Goal: Information Seeking & Learning: Learn about a topic

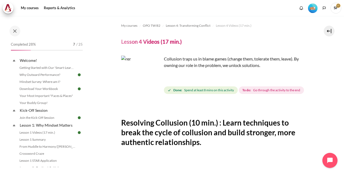
scroll to position [116, 0]
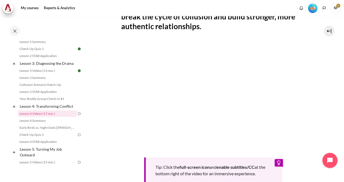
click at [114, 66] on section "My courses OPO TW B2 Lesson 4: Transforming Conflict Lesson 4 Videos (17 min.) …" at bounding box center [213, 78] width 253 height 356
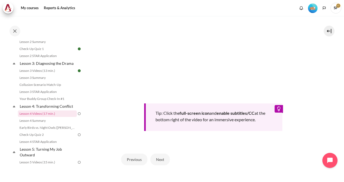
scroll to position [143, 0]
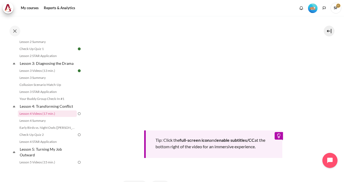
click at [313, 7] on img "Level #2" at bounding box center [312, 8] width 9 height 9
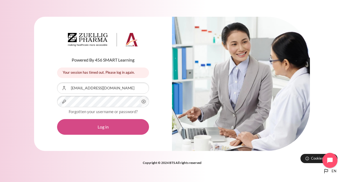
click at [82, 128] on button "Log in" at bounding box center [103, 127] width 92 height 16
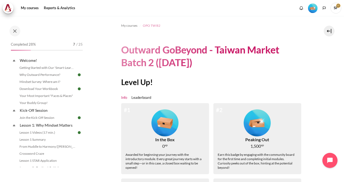
click at [152, 26] on span "OPO TW B2" at bounding box center [152, 25] width 18 height 5
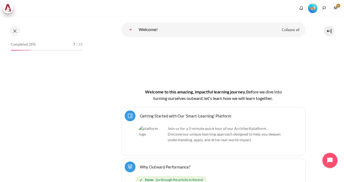
scroll to position [54, 0]
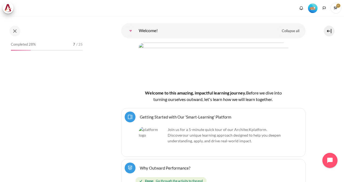
click at [312, 6] on img "Level #2" at bounding box center [312, 8] width 9 height 9
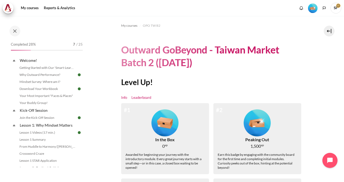
click at [139, 98] on link "Leaderboard" at bounding box center [141, 97] width 20 height 5
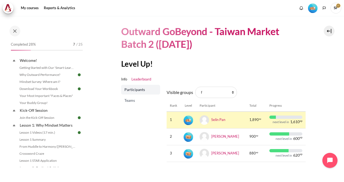
scroll to position [27, 0]
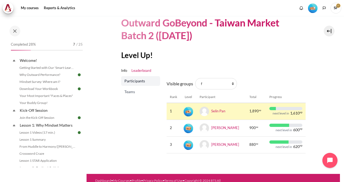
click at [129, 91] on span "Teams" at bounding box center [141, 91] width 34 height 5
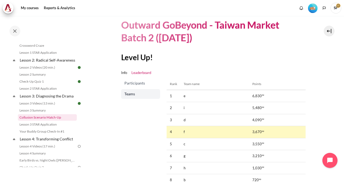
scroll to position [162, 0]
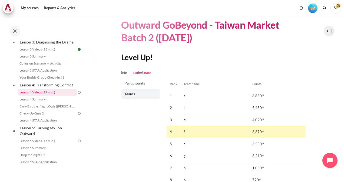
click at [50, 96] on link "Lesson 4 Videos (17 min.)" at bounding box center [47, 92] width 59 height 6
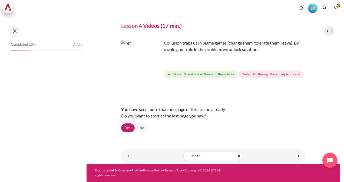
scroll to position [156, 0]
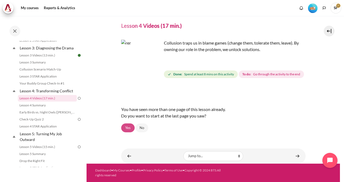
click at [129, 130] on link "Yes" at bounding box center [128, 128] width 14 height 9
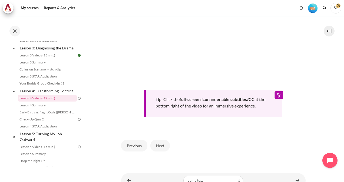
scroll to position [216, 0]
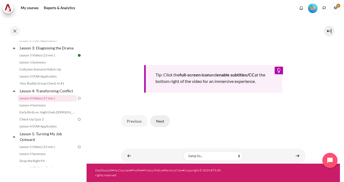
click at [160, 124] on button "Next" at bounding box center [159, 120] width 19 height 11
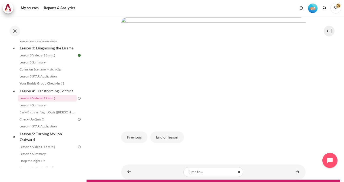
scroll to position [135, 0]
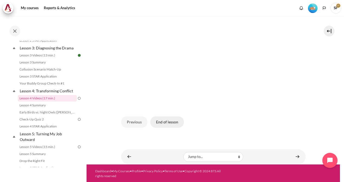
click at [178, 128] on button "End of lesson" at bounding box center [167, 122] width 34 height 11
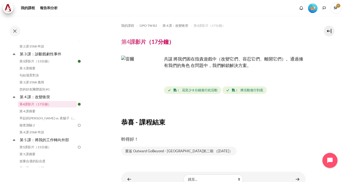
scroll to position [23, 0]
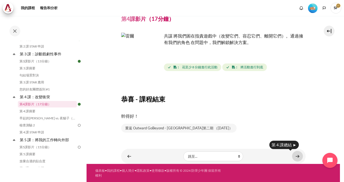
click at [298, 159] on link "內容" at bounding box center [297, 156] width 11 height 11
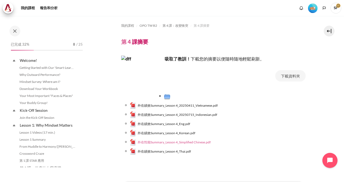
scroll to position [158, 0]
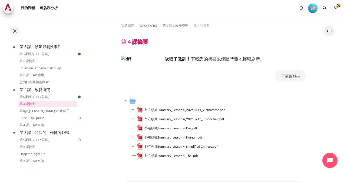
click at [174, 142] on td "外在績效Summary_Lesson 4_Korean.pdf" at bounding box center [221, 137] width 169 height 9
click at [174, 147] on span "外在性能Summary_Lesson 4_Simplified Chinese.pdf" at bounding box center [181, 146] width 73 height 5
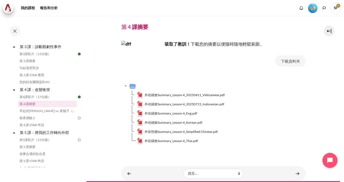
scroll to position [27, 0]
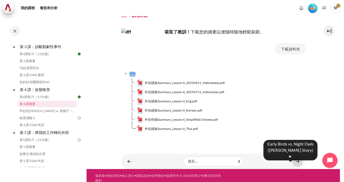
click at [295, 161] on link "內容" at bounding box center [297, 161] width 11 height 11
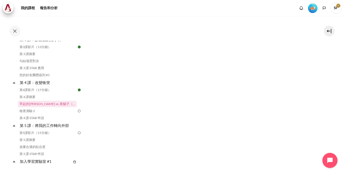
scroll to position [217, 0]
click at [328, 58] on section "我的課程 OPO TW B2 第 4 課：改變衝突 早起的鳥兒 vs. 夜貓子（Macro 的故事） 早起的鳥兒 vs. 夜貓子（Macro 的故事）" at bounding box center [213, 7] width 253 height 416
click at [321, 114] on section "我的課程 OPO TW B2 第 4 課：改變衝突 早起的鳥兒 vs. 夜貓子（Macro 的故事） 早起的鳥兒 vs. 夜貓子（Macro 的故事）" at bounding box center [213, 7] width 253 height 416
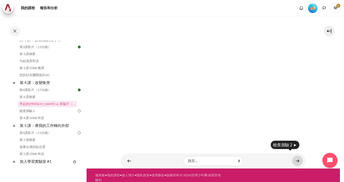
click at [294, 156] on link "內容" at bounding box center [297, 161] width 11 height 11
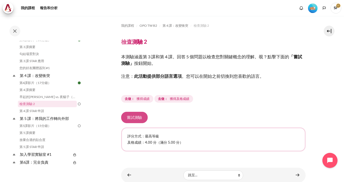
scroll to position [19, 0]
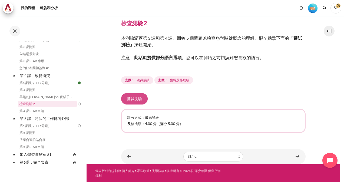
click at [138, 100] on button "嘗試測驗" at bounding box center [134, 98] width 26 height 11
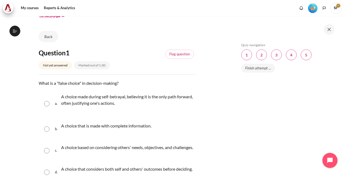
scroll to position [172, 0]
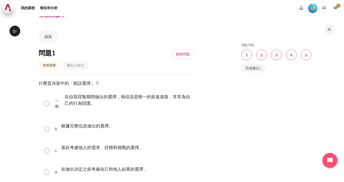
click at [47, 104] on input "Content" at bounding box center [46, 103] width 5 height 5
radio input "true"
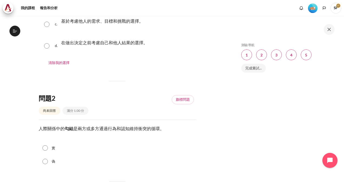
scroll to position [162, 0]
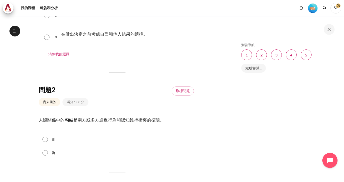
click at [48, 141] on input "實" at bounding box center [44, 139] width 5 height 5
radio input "true"
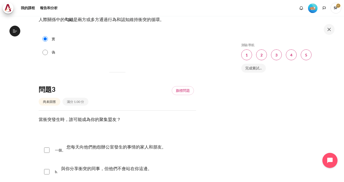
scroll to position [297, 0]
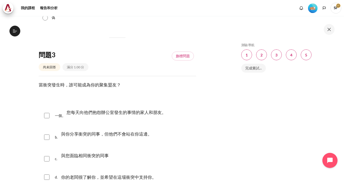
click at [48, 159] on input "Content" at bounding box center [46, 158] width 5 height 5
checkbox input "true"
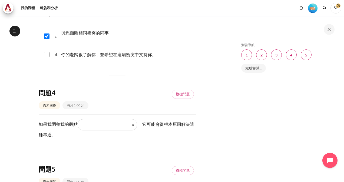
scroll to position [433, 0]
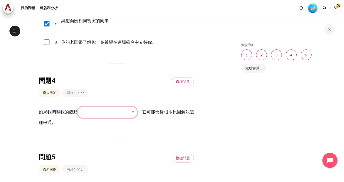
click at [134, 111] on select "他們所看到和感受到的（他們看到什麼） 我對他們所做的事情的所見所感 （我看到什麼） 我做了什麼 （我做了什麼） 他們做什麼 （他們做了什麼）" at bounding box center [107, 112] width 59 height 11
click at [236, 154] on div "跳過測驗導航 測驗導航 Question 1 This page Question 2 This page Question 3 This page Ques…" at bounding box center [287, 99] width 114 height 166
click at [132, 111] on select "他們所看到和感受到的（他們看到什麼） 我對他們所做的事情的所見所感 （我看到什麼） 我做了什麼 （我做了什麼） 他們做什麼 （他們做了什麼）" at bounding box center [107, 112] width 59 height 11
click at [232, 143] on div "跳過測驗導航 測驗導航 Question 1 This page Question 2 This page Question 3 This page Ques…" at bounding box center [287, 99] width 114 height 166
click at [133, 111] on select "他們所看到和感受到的（他們看到什麼） 我對他們所做的事情的所見所感 （我看到什麼） 我做了什麼 （我做了什麼） 他們做什麼 （他們做了什麼）" at bounding box center [107, 112] width 59 height 11
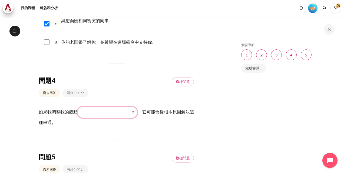
click at [134, 112] on select "他們所看到和感受到的（他們看到什麼） 我對他們所做的事情的所見所感 （我看到什麼） 我做了什麼 （我做了什麼） 他們做什麼 （他們做了什麼）" at bounding box center [107, 112] width 59 height 11
select select "3"
click at [78, 107] on select "他們所看到和感受到的（他們看到什麼） 我對他們所做的事情的所見所感 （我看到什麼） 我做了什麼 （我做了什麼） 他們做什麼 （他們做了什麼）" at bounding box center [107, 112] width 59 height 11
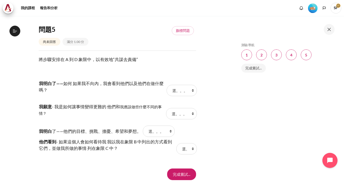
scroll to position [568, 0]
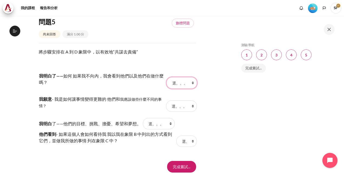
click at [189, 81] on select "選。。。 一個 C B D" at bounding box center [182, 82] width 30 height 11
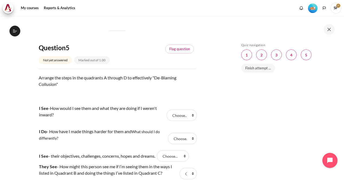
scroll to position [177, 0]
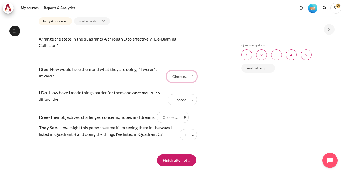
click at [183, 82] on select "Choose... A C B D" at bounding box center [182, 76] width 30 height 11
click at [188, 82] on select "Choose... A C B D" at bounding box center [182, 76] width 30 height 11
select select "1"
click at [167, 82] on select "Choose... A C B D" at bounding box center [182, 76] width 30 height 11
click at [182, 105] on select "Choose... A C B D" at bounding box center [182, 99] width 29 height 11
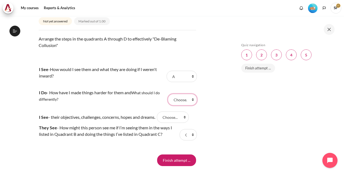
click at [180, 105] on select "Choose... A C B D" at bounding box center [182, 99] width 29 height 11
select select "2"
click at [168, 105] on select "Choose... A C B D" at bounding box center [182, 99] width 29 height 11
click at [187, 123] on select "Choose... A C B D" at bounding box center [173, 117] width 32 height 11
select select "3"
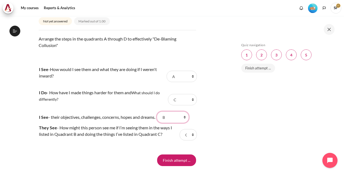
click at [162, 123] on select "Choose... A C B D" at bounding box center [173, 117] width 32 height 11
click at [186, 141] on select "Choose... A C B D" at bounding box center [188, 134] width 17 height 11
select select "4"
click at [180, 141] on select "Choose... A C B D" at bounding box center [188, 134] width 17 height 11
click at [171, 166] on input "Finish attempt ..." at bounding box center [176, 160] width 39 height 11
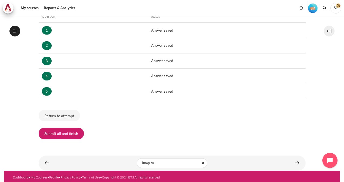
scroll to position [95, 0]
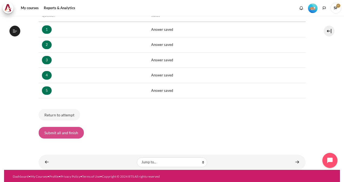
click at [51, 134] on button "Submit all and finish" at bounding box center [61, 132] width 45 height 11
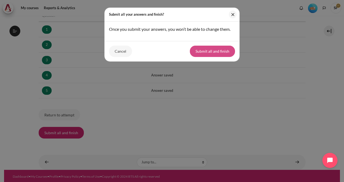
click at [221, 54] on button "Submit all and finish" at bounding box center [212, 51] width 45 height 11
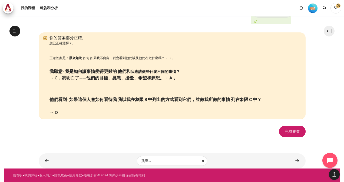
scroll to position [1049, 0]
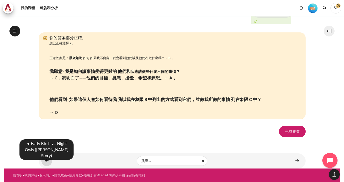
click at [46, 159] on link "內容" at bounding box center [46, 161] width 11 height 11
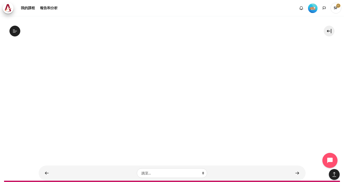
scroll to position [405, 0]
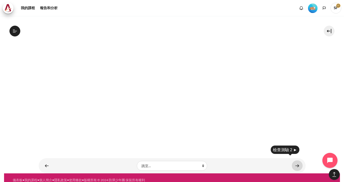
click at [292, 161] on link "內容" at bounding box center [297, 166] width 11 height 11
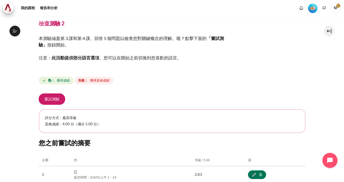
scroll to position [27, 0]
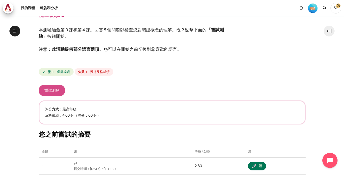
click at [56, 94] on button "重試測驗" at bounding box center [52, 90] width 26 height 11
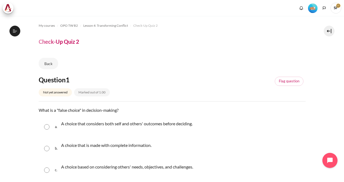
click at [48, 127] on input "Content" at bounding box center [46, 126] width 5 height 5
radio input "true"
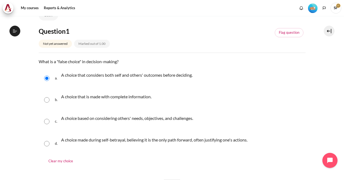
scroll to position [54, 0]
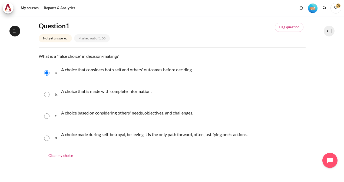
click at [46, 138] on input "Content" at bounding box center [46, 138] width 5 height 5
radio input "true"
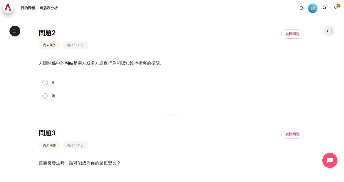
scroll to position [216, 0]
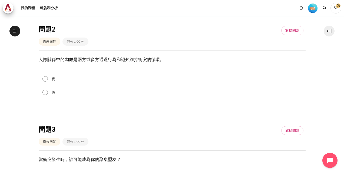
click at [49, 80] on div "實" at bounding box center [172, 79] width 267 height 14
click at [46, 78] on input "實" at bounding box center [44, 78] width 5 height 5
radio input "true"
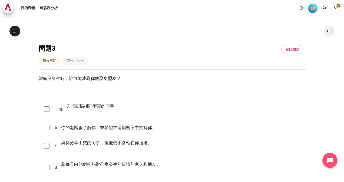
click at [45, 107] on input "內容" at bounding box center [46, 109] width 5 height 5
checkbox input "true"
click at [47, 168] on input "內容" at bounding box center [46, 167] width 5 height 5
checkbox input "true"
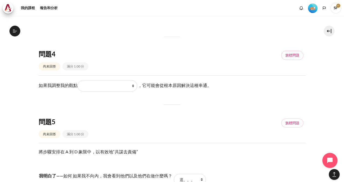
scroll to position [460, 0]
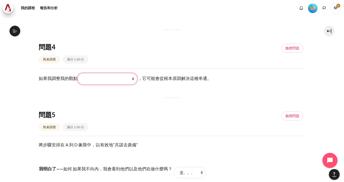
click at [132, 78] on select "我做了什麼 （我做了什麼） 他們做什麼 （他們做了什麼） 他們所看到和感受到的（他們看到什麼） 我對他們所做的事情的所見所感 （我看到什麼）" at bounding box center [107, 78] width 59 height 11
select select "4"
click at [78, 73] on select "我做了什麼 （我做了什麼） 他們做什麼 （他們做了什麼） 他們所看到和感受到的（他們看到什麼） 我對他們所做的事情的所見所感 （我看到什麼）" at bounding box center [107, 78] width 59 height 11
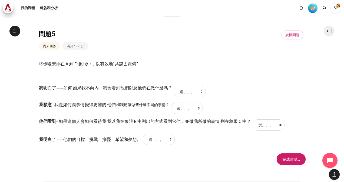
scroll to position [177, 0]
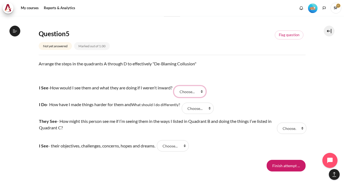
click at [206, 90] on select "Choose... A D B C" at bounding box center [190, 91] width 32 height 11
select select "3"
click at [179, 86] on select "Choose... A D B C" at bounding box center [190, 91] width 32 height 11
click at [207, 107] on select "Choose... A D B C" at bounding box center [198, 108] width 32 height 11
select select "4"
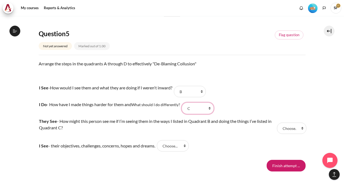
click at [183, 103] on select "Choose... A D B C" at bounding box center [198, 108] width 32 height 11
click at [288, 127] on select "Choose... A D B C" at bounding box center [291, 128] width 29 height 11
click at [294, 129] on select "Choose... A D B C" at bounding box center [291, 128] width 29 height 11
select select "2"
click at [277, 123] on select "Choose... A D B C" at bounding box center [291, 128] width 29 height 11
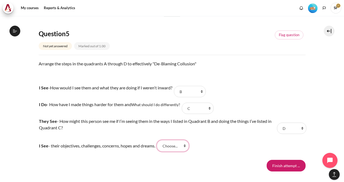
click at [187, 151] on select "Choose... A D B C" at bounding box center [173, 145] width 32 height 11
select select "1"
click at [162, 140] on select "Choose... A D B C" at bounding box center [173, 145] width 32 height 11
click at [211, 138] on td "They See - How might this person see me if I’m seeing them in the ways I listed…" at bounding box center [157, 128] width 237 height 23
click at [279, 166] on input "Finish attempt ..." at bounding box center [286, 165] width 39 height 11
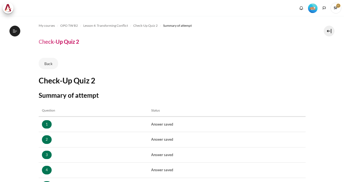
scroll to position [81, 0]
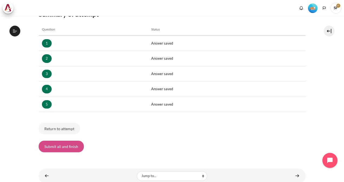
click at [77, 145] on button "Submit all and finish" at bounding box center [61, 146] width 45 height 11
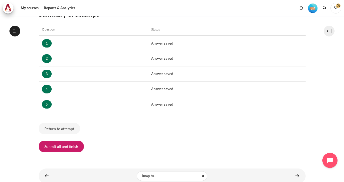
scroll to position [177, 0]
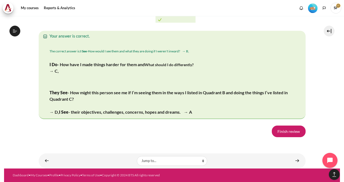
scroll to position [1083, 0]
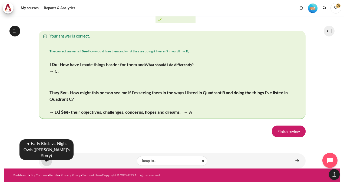
click at [45, 163] on link "Content" at bounding box center [46, 161] width 11 height 11
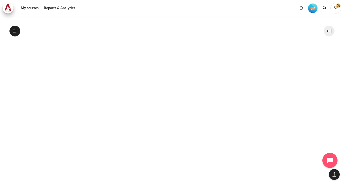
scroll to position [412, 0]
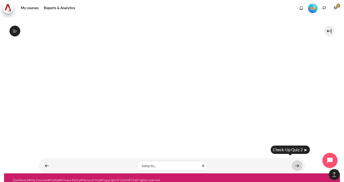
click at [292, 161] on link "Content" at bounding box center [297, 166] width 11 height 11
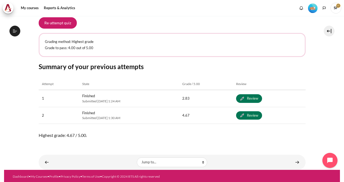
scroll to position [102, 0]
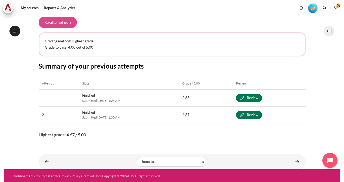
click at [64, 23] on button "Re-attempt quiz" at bounding box center [58, 22] width 38 height 11
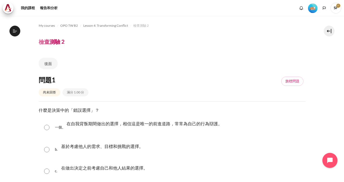
scroll to position [172, 0]
click at [45, 129] on input "內容" at bounding box center [46, 127] width 5 height 5
radio input "true"
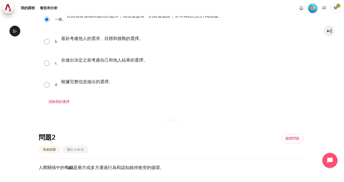
scroll to position [189, 0]
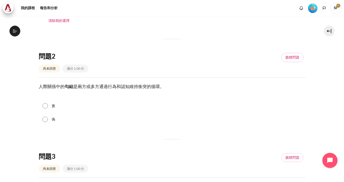
click at [53, 107] on label "實" at bounding box center [54, 106] width 4 height 5
click at [48, 107] on input "實" at bounding box center [44, 105] width 5 height 5
radio input "true"
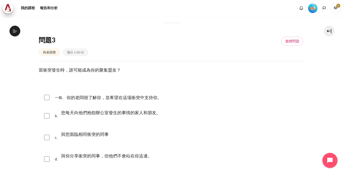
scroll to position [324, 0]
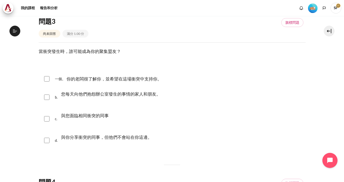
click at [45, 79] on input "內容" at bounding box center [46, 78] width 5 height 5
checkbox input "true"
click at [43, 116] on div "c. 與您面臨相同衝突的同事" at bounding box center [172, 119] width 267 height 21
click at [48, 118] on input "內容" at bounding box center [46, 118] width 5 height 5
checkbox input "true"
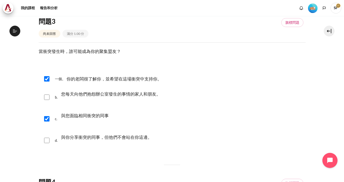
click at [45, 99] on input "內容" at bounding box center [46, 97] width 5 height 5
checkbox input "true"
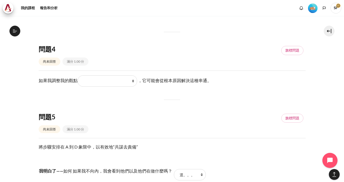
scroll to position [460, 0]
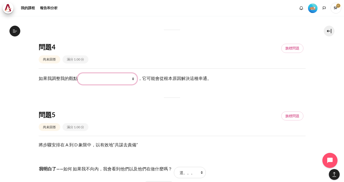
click at [133, 79] on select "我做了什麼 （我做了什麼） 他們所看到和感受到的（他們看到什麼） 我對他們所做的事情的所見所感 （我看到什麼） 他們做什麼 （他們做了什麼）" at bounding box center [107, 78] width 59 height 11
select select "3"
click at [78, 73] on select "我做了什麼 （我做了什麼） 他們所看到和感受到的（他們看到什麼） 我對他們所做的事情的所見所感 （我看到什麼） 他們做什麼 （他們做了什麼）" at bounding box center [107, 78] width 59 height 11
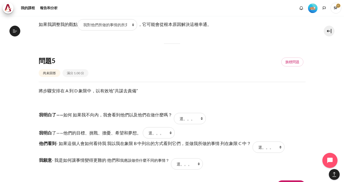
scroll to position [177, 0]
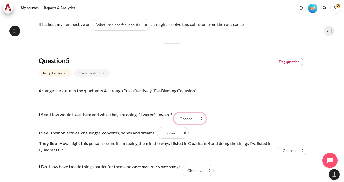
drag, startPoint x: 205, startPoint y: 117, endPoint x: 202, endPoint y: 119, distance: 3.8
click at [205, 117] on select "Choose... A C B D" at bounding box center [190, 118] width 32 height 11
select select "3"
click at [179, 113] on select "Choose... A C B D" at bounding box center [190, 118] width 32 height 11
click at [189, 132] on select "Choose... A C B D" at bounding box center [173, 132] width 32 height 11
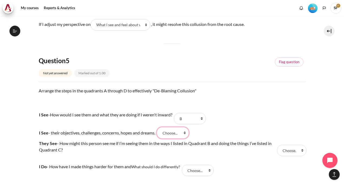
select select "1"
click at [162, 127] on select "Choose... A C B D" at bounding box center [173, 132] width 32 height 11
click at [179, 154] on td "They See - How might this person see me if I’m seeing them in the ways I listed…" at bounding box center [157, 150] width 237 height 23
click at [293, 152] on select "Choose... A C B D" at bounding box center [291, 150] width 29 height 11
select select "4"
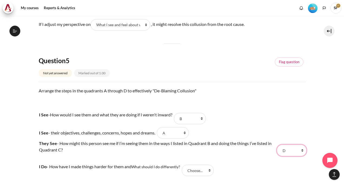
click at [277, 145] on select "Choose... A C B D" at bounding box center [291, 150] width 29 height 11
click at [208, 171] on select "Choose... A C B D" at bounding box center [198, 170] width 32 height 11
select select "2"
click at [183, 165] on select "Choose... A C B D" at bounding box center [198, 170] width 32 height 11
click at [248, 163] on tr "I Do - How have I made things harder for them and What should I do differently?…" at bounding box center [172, 170] width 267 height 17
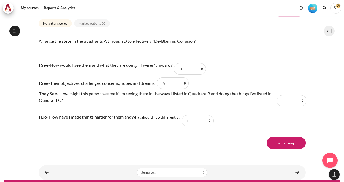
scroll to position [574, 0]
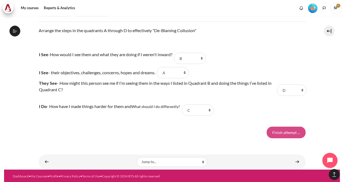
click at [287, 134] on input "Finish attempt ..." at bounding box center [286, 132] width 39 height 11
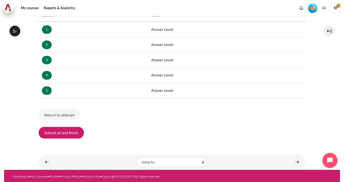
scroll to position [177, 0]
click at [50, 132] on button "Submit all and finish" at bounding box center [61, 132] width 45 height 11
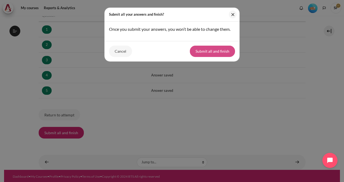
click at [199, 50] on button "Submit all and finish" at bounding box center [212, 51] width 45 height 11
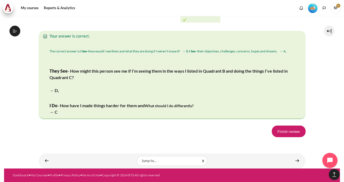
scroll to position [1079, 0]
click at [284, 129] on link "Finish review" at bounding box center [289, 131] width 34 height 11
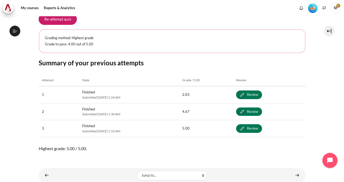
scroll to position [118, 0]
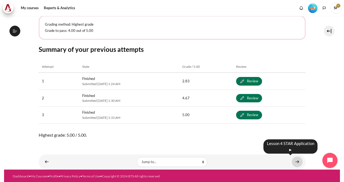
click at [293, 160] on link "Content" at bounding box center [297, 162] width 11 height 11
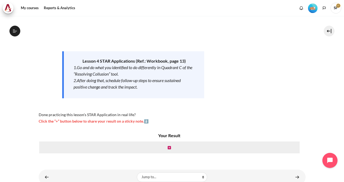
scroll to position [70, 0]
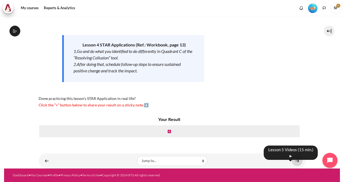
click at [295, 160] on link "Content" at bounding box center [297, 161] width 11 height 11
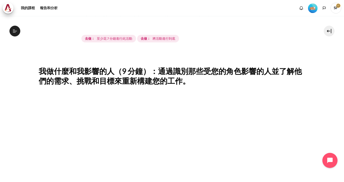
scroll to position [45, 0]
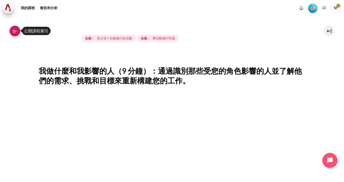
click at [13, 31] on icon at bounding box center [14, 31] width 5 height 5
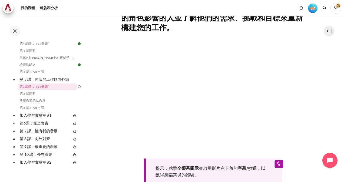
scroll to position [115, 0]
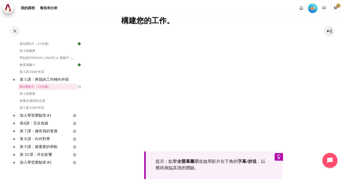
click at [328, 109] on section "我的課程 OPO TW B2 第 5 課：將我的工作轉向外部 第5課影片（15分鐘） 第5課影片（15分鐘） 完成要求" at bounding box center [213, 76] width 253 height 350
click at [294, 155] on div "提示：點擊 全螢幕圖示 並啟用影片右下角的 字幕/抄送 ，以獲得身臨其境的體驗。" at bounding box center [213, 107] width 184 height 144
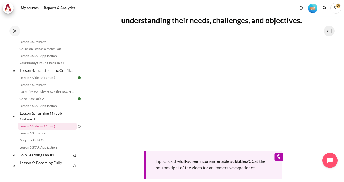
scroll to position [204, 0]
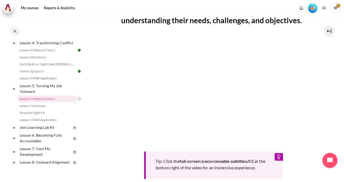
click at [321, 114] on section "My courses OPO TW B2 Lesson 5: Turning My Job Outward Lesson 5 Videos (15 min.)…" at bounding box center [213, 72] width 253 height 356
click at [313, 124] on section "My courses OPO TW B2 Lesson 5: Turning My Job Outward Lesson 5 Videos (15 min.)…" at bounding box center [213, 72] width 253 height 356
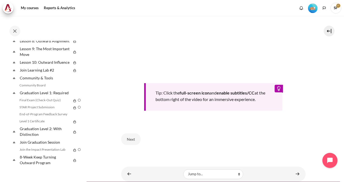
scroll to position [207, 0]
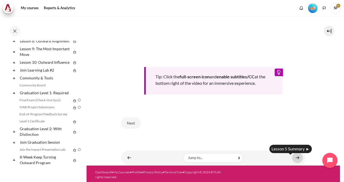
click at [297, 158] on link "Content" at bounding box center [297, 158] width 11 height 11
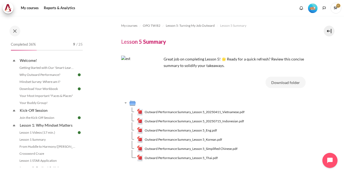
scroll to position [212, 0]
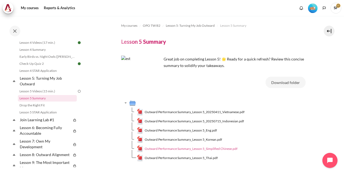
click at [194, 147] on span "Outward Performance Summary_Lesson 5_Simplified Chinese.pdf" at bounding box center [191, 149] width 93 height 5
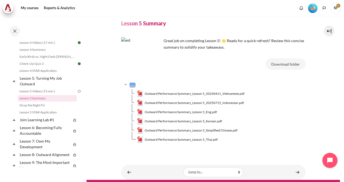
scroll to position [34, 0]
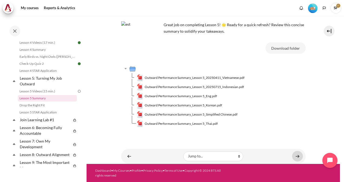
click at [298, 157] on link "Content" at bounding box center [297, 156] width 11 height 11
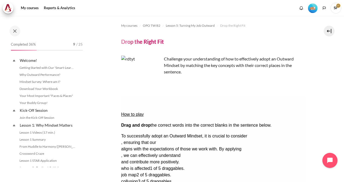
scroll to position [219, 0]
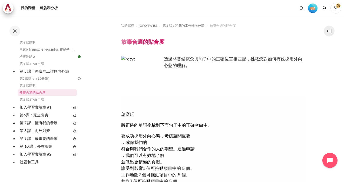
drag, startPoint x: 218, startPoint y: 147, endPoint x: 215, endPoint y: 148, distance: 3.2
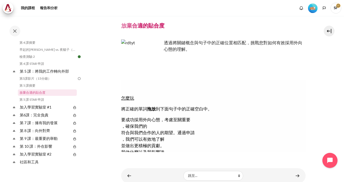
scroll to position [27, 0]
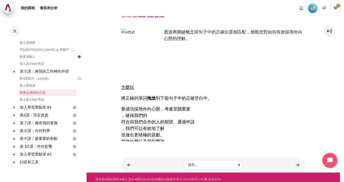
drag, startPoint x: 260, startPoint y: 119, endPoint x: 267, endPoint y: 101, distance: 18.8
drag, startPoint x: 210, startPoint y: 118, endPoint x: 148, endPoint y: 101, distance: 63.8
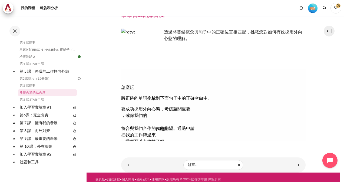
drag, startPoint x: 147, startPoint y: 102, endPoint x: 177, endPoint y: 109, distance: 30.8
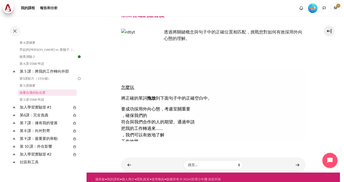
drag, startPoint x: 214, startPoint y: 119, endPoint x: 153, endPoint y: 101, distance: 63.6
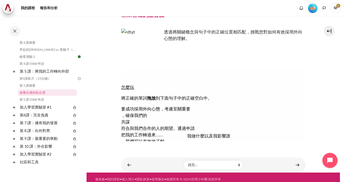
drag, startPoint x: 158, startPoint y: 118, endPoint x: 224, endPoint y: 92, distance: 70.6
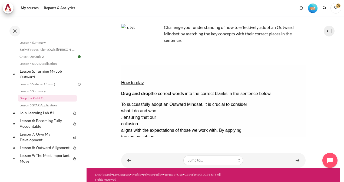
scroll to position [36, 0]
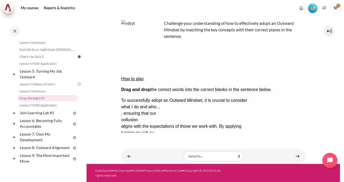
click at [133, 164] on font "Check" at bounding box center [128, 166] width 10 height 4
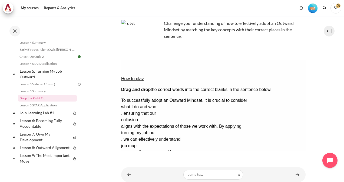
click at [161, 179] on button "Retry Retry the task. Reset all responses and start the task over again." at bounding box center [154, 182] width 13 height 6
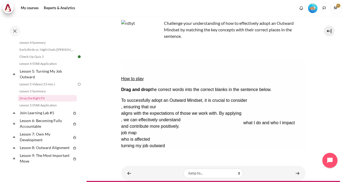
drag, startPoint x: 153, startPoint y: 125, endPoint x: 285, endPoint y: 83, distance: 139.0
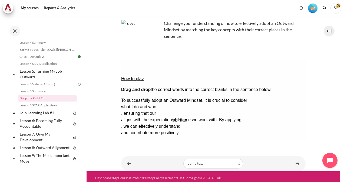
drag, startPoint x: 137, startPoint y: 117, endPoint x: 187, endPoint y: 97, distance: 53.9
drag, startPoint x: 187, startPoint y: 117, endPoint x: 189, endPoint y: 91, distance: 26.8
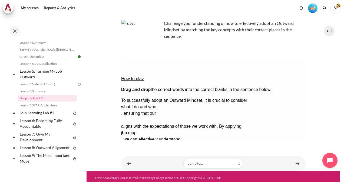
drag, startPoint x: 182, startPoint y: 91, endPoint x: 150, endPoint y: 104, distance: 34.6
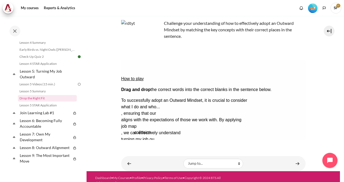
drag, startPoint x: 167, startPoint y: 117, endPoint x: 181, endPoint y: 91, distance: 29.6
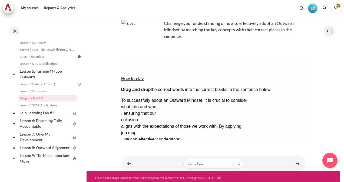
click at [130, 163] on button "Check Check the answers. The responses will be marked as correct, incorrect, or…" at bounding box center [128, 166] width 15 height 6
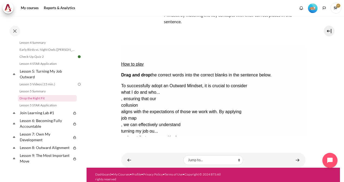
scroll to position [54, 0]
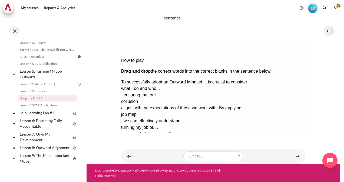
click at [148, 161] on button "Show solution Show the solution. The task will be marked with its correct solut…" at bounding box center [134, 164] width 27 height 6
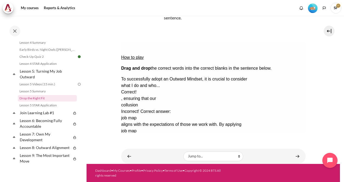
scroll to position [0, 0]
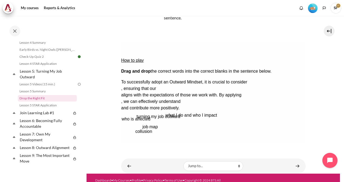
scroll to position [53, 0]
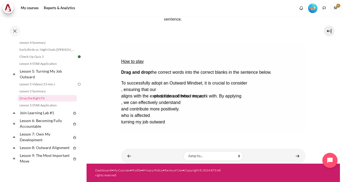
drag, startPoint x: 219, startPoint y: 99, endPoint x: 261, endPoint y: 67, distance: 53.7
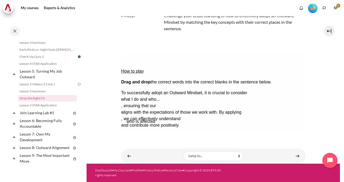
drag, startPoint x: 144, startPoint y: 109, endPoint x: 149, endPoint y: 98, distance: 11.7
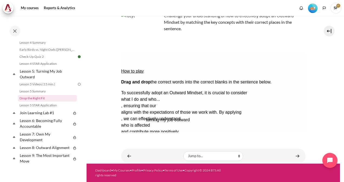
drag, startPoint x: 159, startPoint y: 109, endPoint x: 183, endPoint y: 90, distance: 30.9
drag, startPoint x: 138, startPoint y: 110, endPoint x: 188, endPoint y: 84, distance: 56.1
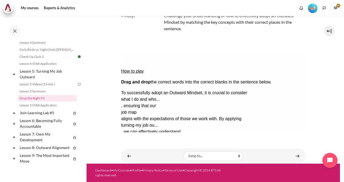
click at [133, 155] on button "Check Check the answers. The responses will be marked as correct, incorrect, or…" at bounding box center [128, 158] width 15 height 6
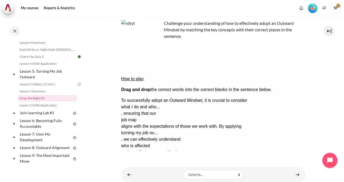
scroll to position [54, 0]
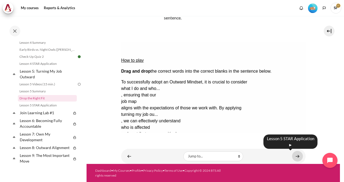
click at [295, 155] on link "Content" at bounding box center [297, 156] width 11 height 11
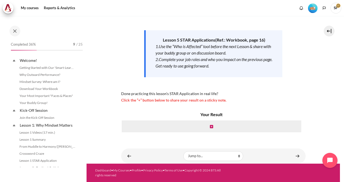
scroll to position [226, 0]
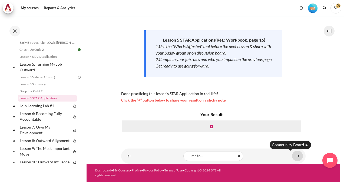
click at [294, 156] on link "Content" at bounding box center [297, 156] width 11 height 11
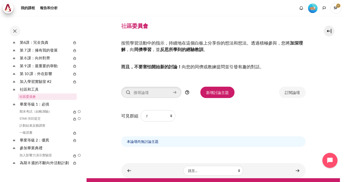
scroll to position [30, 0]
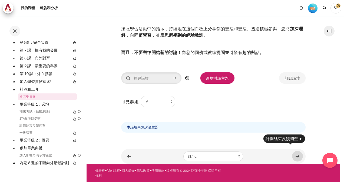
click at [293, 156] on link "內容" at bounding box center [297, 156] width 11 height 11
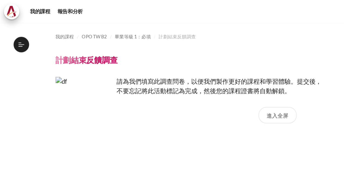
scroll to position [297, 0]
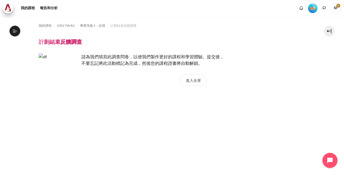
drag, startPoint x: 204, startPoint y: 94, endPoint x: 120, endPoint y: 81, distance: 84.9
click at [120, 81] on div "進入全屏" at bounding box center [172, 83] width 267 height 17
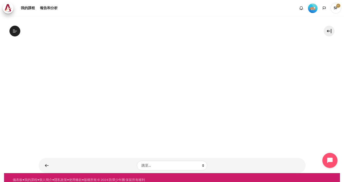
scroll to position [117, 0]
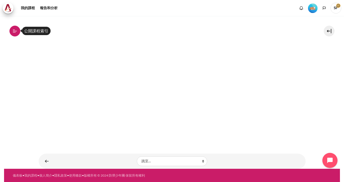
click at [12, 30] on button "公開課程索引" at bounding box center [14, 31] width 11 height 11
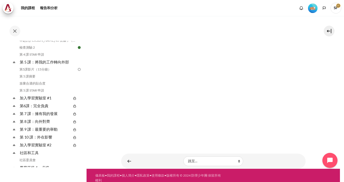
scroll to position [219, 0]
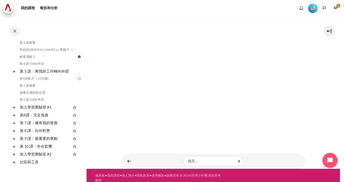
click at [299, 143] on div "我的課程 OPO TW B2 畢業等級 1：必填 計劃結束反饋調查 計劃結束反饋調查" at bounding box center [213, 22] width 184 height 247
click at [129, 162] on link "內容" at bounding box center [129, 161] width 11 height 11
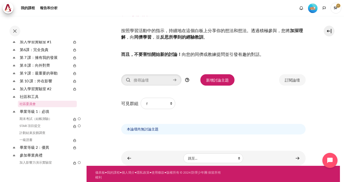
scroll to position [30, 0]
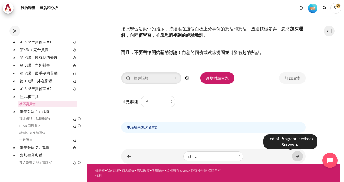
click at [294, 157] on link "內容" at bounding box center [297, 156] width 11 height 11
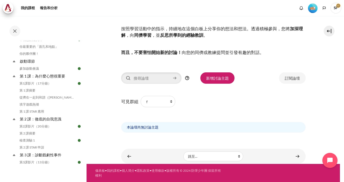
scroll to position [31, 0]
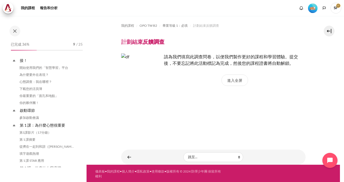
scroll to position [297, 0]
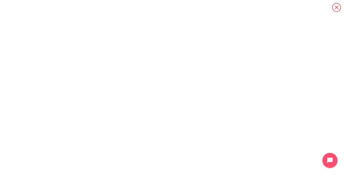
click at [334, 8] on icon "內容" at bounding box center [336, 7] width 9 height 9
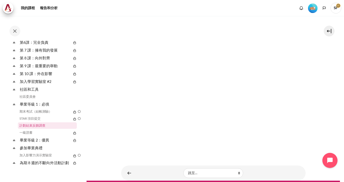
scroll to position [122, 0]
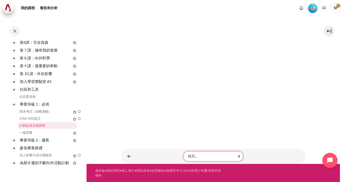
click at [236, 156] on select "跳至... 開始使用我們的「智慧學習」平台 為什麼要外在表現？ 心態調查：我在哪裡？ 下載您的活頁簿 你最重要的「面孔和地點」 你的夥伴團！ 參加啟動會議 第…" at bounding box center [213, 157] width 60 height 10
select select "/mod/hvp/view.php?id=18696&forceview=1"
click at [183, 152] on select "跳至... 開始使用我們的「智慧學習」平台 為什麼要外在表現？ 心態調查：我在哪裡？ 下載您的活頁簿 你最重要的「面孔和地點」 你的夥伴團！ 參加啟動會議 第…" at bounding box center [213, 157] width 60 height 10
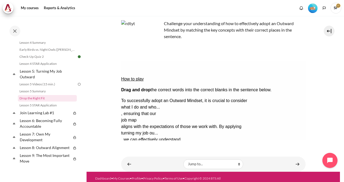
scroll to position [43, 0]
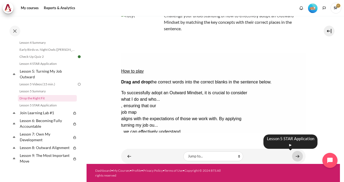
click at [295, 156] on link "Content" at bounding box center [297, 156] width 11 height 11
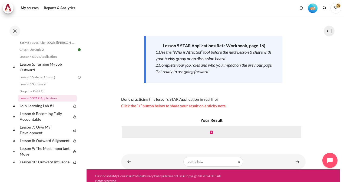
scroll to position [75, 0]
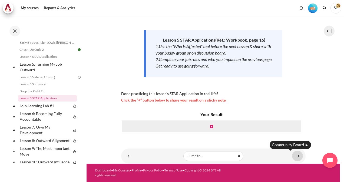
click at [293, 156] on link "Content" at bounding box center [297, 156] width 11 height 11
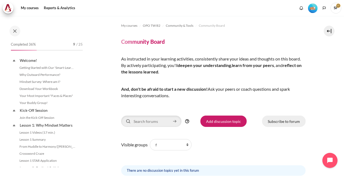
scroll to position [324, 0]
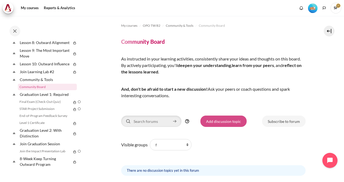
click at [229, 121] on link "Add discussion topic" at bounding box center [223, 121] width 46 height 11
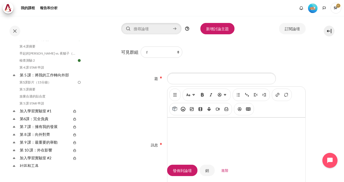
scroll to position [97, 0]
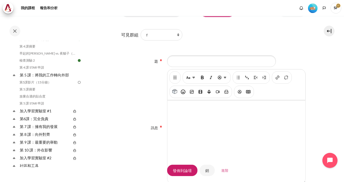
click at [227, 171] on input "Advanced" at bounding box center [225, 170] width 18 height 11
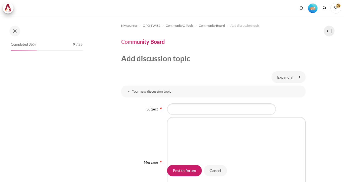
select select "Content"
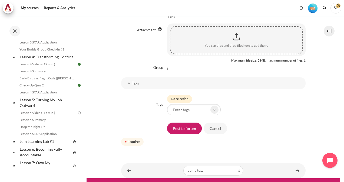
scroll to position [192, 0]
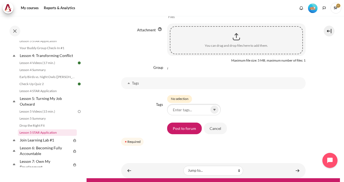
click at [43, 136] on link "Lesson 5 STAR Application" at bounding box center [47, 132] width 59 height 6
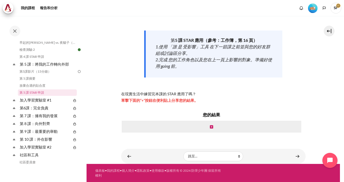
scroll to position [69, 0]
click at [211, 125] on icon "內容" at bounding box center [211, 127] width 3 height 4
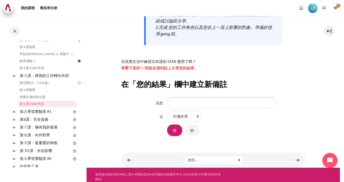
scroll to position [105, 0]
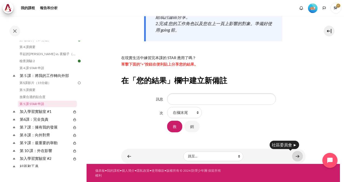
click at [294, 157] on link "內容" at bounding box center [297, 156] width 11 height 11
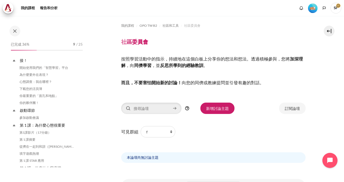
scroll to position [284, 0]
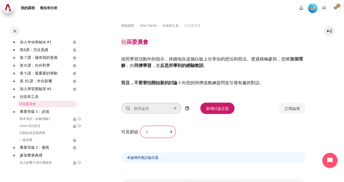
click at [163, 131] on select "所有參與者 f 1 2 3 4 5 6 7 8 9 一個 b c d e g h 我" at bounding box center [158, 131] width 35 height 11
click at [206, 142] on div "內容" at bounding box center [213, 143] width 184 height 9
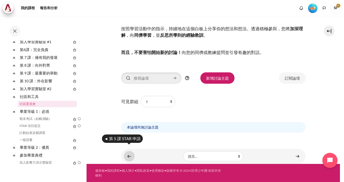
click at [129, 156] on link "內容" at bounding box center [129, 156] width 11 height 11
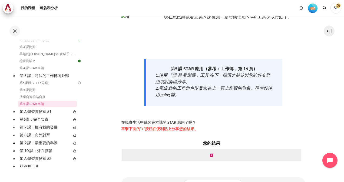
scroll to position [54, 0]
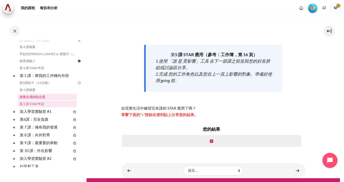
click at [44, 97] on link "放棄合適的貼合度" at bounding box center [47, 97] width 59 height 6
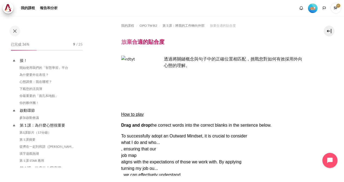
scroll to position [208, 0]
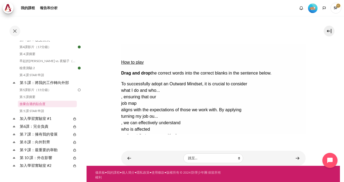
scroll to position [54, 0]
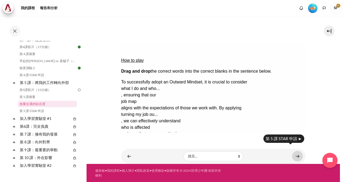
click at [292, 154] on link "內容" at bounding box center [297, 156] width 11 height 11
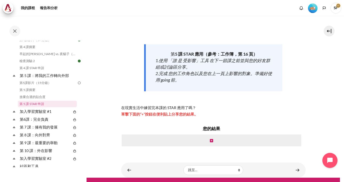
scroll to position [69, 0]
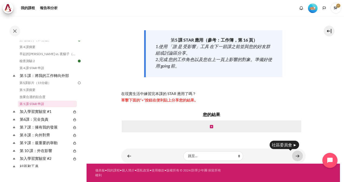
click at [292, 157] on link "內容" at bounding box center [297, 156] width 11 height 11
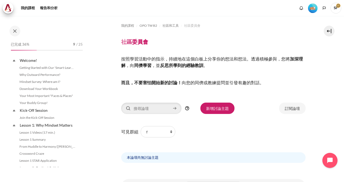
scroll to position [309, 0]
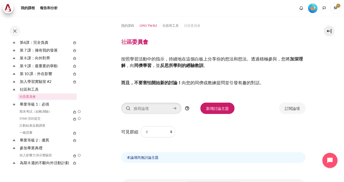
click at [150, 26] on span "OPO TW B2" at bounding box center [148, 25] width 18 height 5
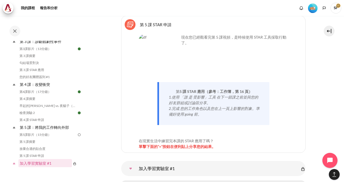
scroll to position [2933, 0]
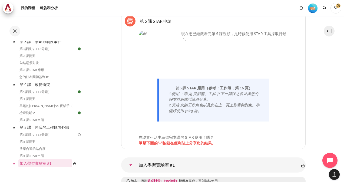
click at [130, 160] on link "加入學習實驗室 #1" at bounding box center [130, 165] width 11 height 11
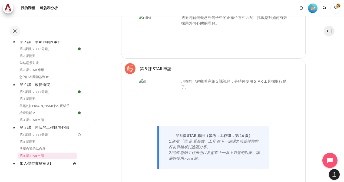
scroll to position [2879, 0]
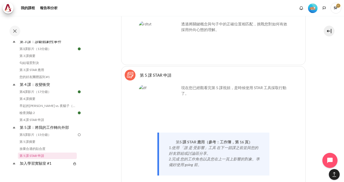
click at [158, 85] on img "內容" at bounding box center [159, 105] width 41 height 41
click at [140, 72] on link "第 5 課 STAR 申請 Sticky Notes" at bounding box center [156, 74] width 32 height 5
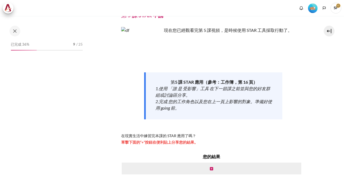
scroll to position [27, 0]
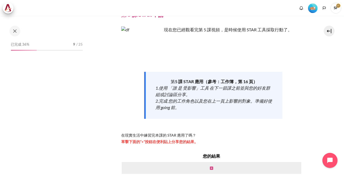
click at [210, 168] on icon "內容" at bounding box center [211, 169] width 3 height 4
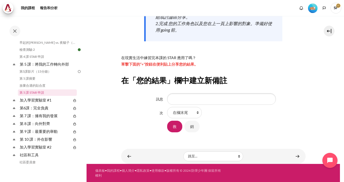
scroll to position [220, 0]
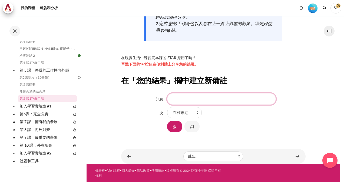
click at [185, 97] on input "訊息" at bounding box center [221, 98] width 109 height 11
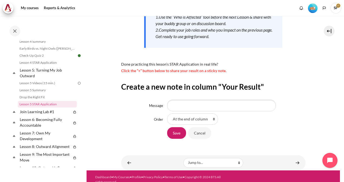
scroll to position [226, 0]
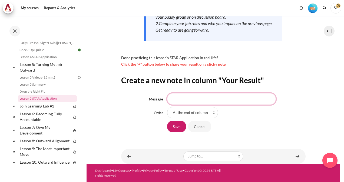
click at [181, 98] on input "Message" at bounding box center [221, 98] width 109 height 11
click at [208, 112] on select "At the end of column First place in column" at bounding box center [192, 112] width 51 height 11
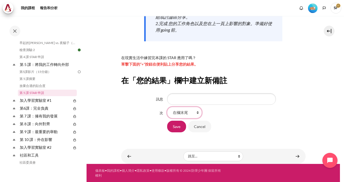
click at [194, 113] on select "在欄末尾 專欄第一名" at bounding box center [184, 112] width 35 height 11
click at [258, 133] on div "My courses OPO TW B2 Lesson 5: Turning My Job Outward Lesson 5 STAR Application…" at bounding box center [213, 23] width 184 height 236
click at [178, 100] on input "訊息" at bounding box center [221, 98] width 109 height 11
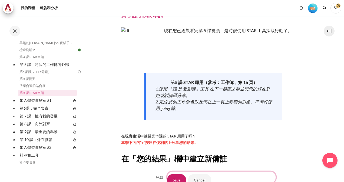
scroll to position [27, 0]
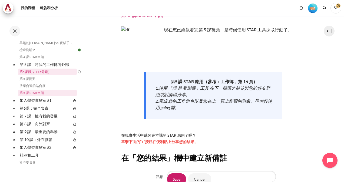
click at [47, 75] on link "第5課影片（15分鐘）" at bounding box center [47, 72] width 59 height 6
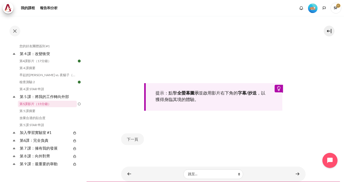
scroll to position [194, 0]
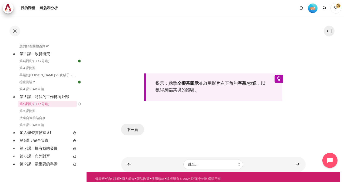
click at [130, 128] on button "下一頁" at bounding box center [132, 129] width 23 height 11
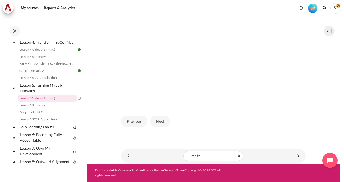
scroll to position [144, 0]
click at [164, 121] on button "Next" at bounding box center [159, 121] width 19 height 11
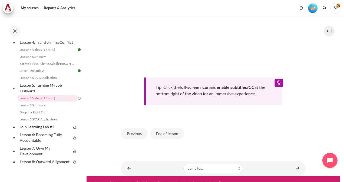
scroll to position [201, 0]
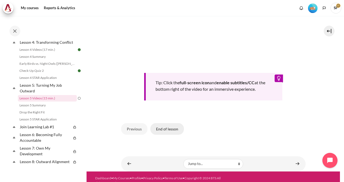
click at [162, 135] on button "End of lesson" at bounding box center [167, 128] width 34 height 11
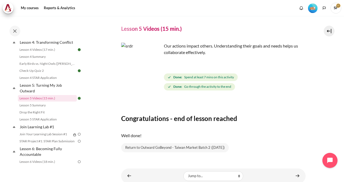
scroll to position [32, 0]
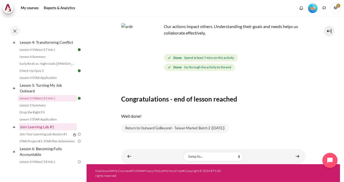
click at [65, 131] on link "Join Learning Lab #1" at bounding box center [48, 126] width 58 height 7
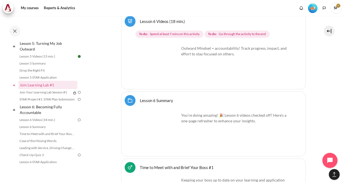
scroll to position [211, 0]
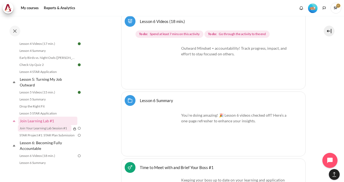
click at [44, 132] on link "Join Your Learning Lab Session #1" at bounding box center [45, 128] width 54 height 6
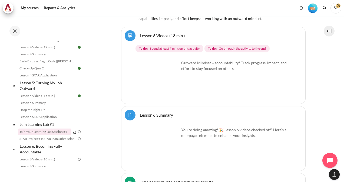
scroll to position [211, 0]
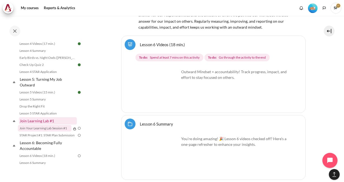
click at [52, 125] on link "Join Learning Lab #1" at bounding box center [48, 120] width 58 height 7
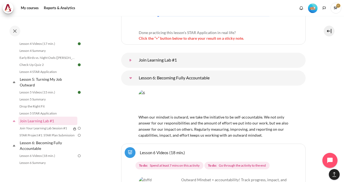
click at [136, 55] on link "Join Learning Lab #1" at bounding box center [130, 60] width 11 height 11
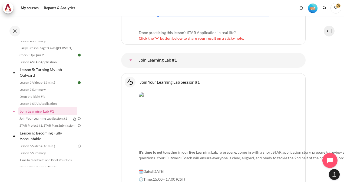
click at [263, 92] on img "Content" at bounding box center [296, 116] width 315 height 49
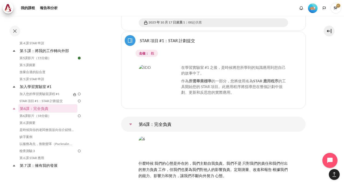
scroll to position [3330, 0]
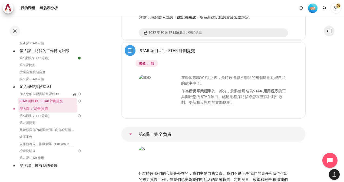
click at [48, 104] on link "STAR 項目 #1：STAR 計劃提交" at bounding box center [47, 101] width 59 height 6
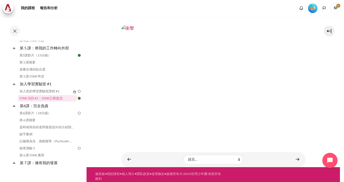
scroll to position [245, 0]
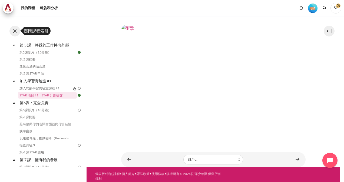
click at [15, 34] on button at bounding box center [14, 31] width 11 height 11
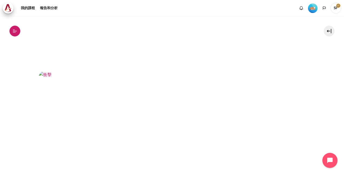
click at [16, 34] on button "公開課程索引" at bounding box center [14, 31] width 11 height 11
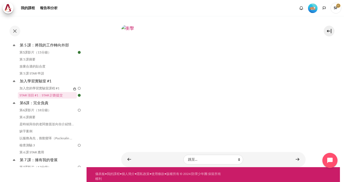
click at [310, 9] on img "等級 #2" at bounding box center [312, 8] width 9 height 9
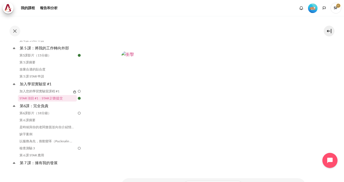
scroll to position [162, 0]
drag, startPoint x: 221, startPoint y: 101, endPoint x: 220, endPoint y: 108, distance: 7.0
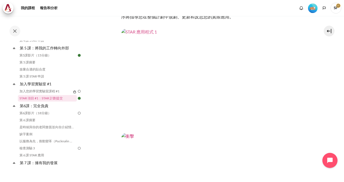
click at [156, 97] on img "內容" at bounding box center [213, 81] width 184 height 104
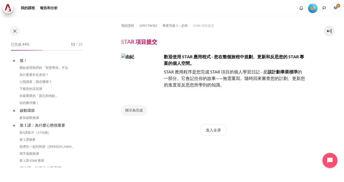
scroll to position [507, 0]
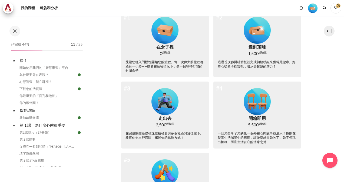
scroll to position [43, 0]
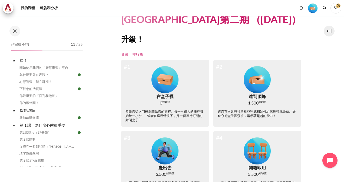
click at [134, 54] on link "排行榜" at bounding box center [137, 54] width 11 height 5
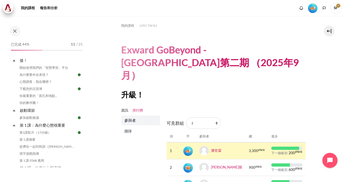
click at [127, 129] on span "團隊" at bounding box center [141, 131] width 34 height 5
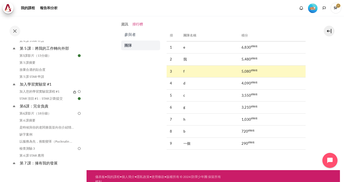
scroll to position [79, 0]
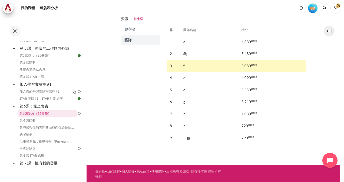
click at [43, 113] on link "第6課影片（18分鐘）" at bounding box center [47, 113] width 59 height 6
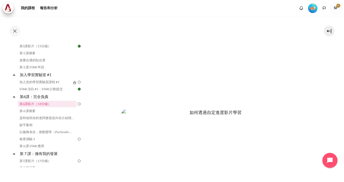
scroll to position [153, 0]
click at [163, 147] on img "內容" at bounding box center [213, 132] width 184 height 61
click at [163, 148] on img "內容" at bounding box center [213, 132] width 184 height 61
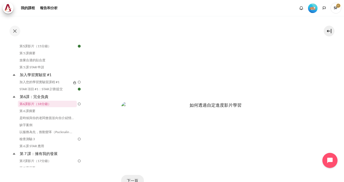
click at [125, 175] on button "下一頁" at bounding box center [132, 180] width 23 height 11
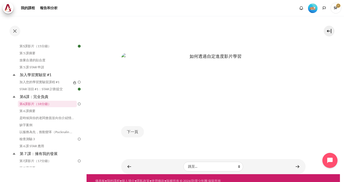
scroll to position [207, 0]
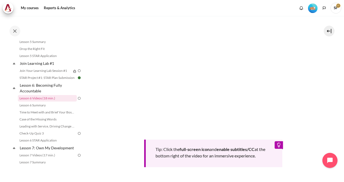
scroll to position [226, 0]
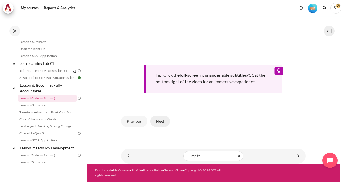
click at [165, 124] on button "Next" at bounding box center [159, 121] width 19 height 11
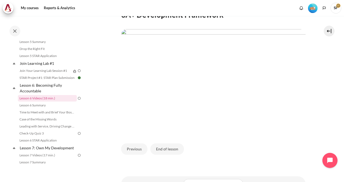
scroll to position [135, 0]
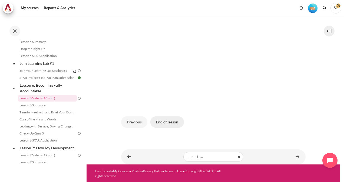
click at [158, 128] on button "End of lesson" at bounding box center [167, 122] width 34 height 11
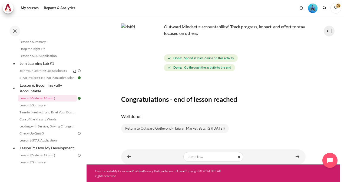
scroll to position [32, 0]
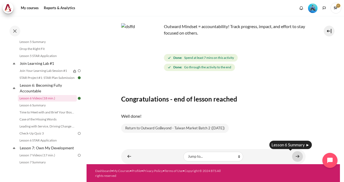
click at [296, 158] on link "Content" at bounding box center [297, 156] width 11 height 11
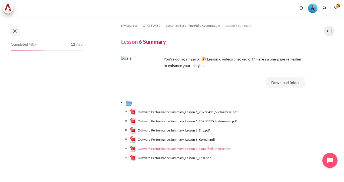
click at [192, 149] on span "Outward Performance Summary_Lesson 6_Simplified Chinese.pdf" at bounding box center [184, 149] width 93 height 5
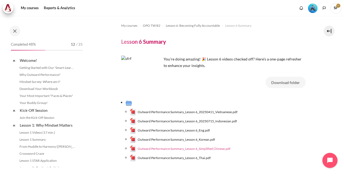
scroll to position [275, 0]
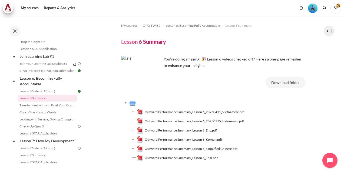
click at [273, 124] on td "Outward Performance Summary_Lesson 6_20250715_Indonesian.pdf" at bounding box center [221, 121] width 169 height 9
click at [276, 82] on button "Download folder" at bounding box center [285, 82] width 40 height 11
drag, startPoint x: 271, startPoint y: 135, endPoint x: 277, endPoint y: 125, distance: 11.5
click at [271, 135] on td "Outward Performance Summary_Lesson 6_Korean.pdf" at bounding box center [221, 139] width 169 height 9
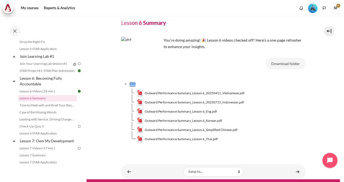
scroll to position [34, 0]
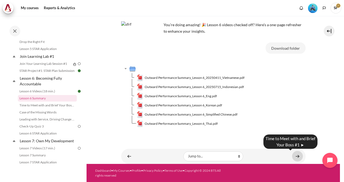
click at [294, 154] on link "Content" at bounding box center [297, 156] width 11 height 11
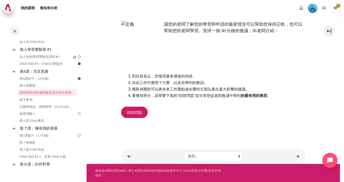
scroll to position [10, 0]
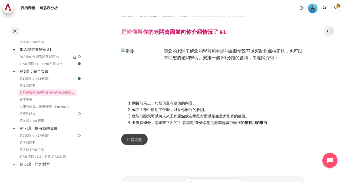
click at [135, 144] on link "回答問題" at bounding box center [134, 139] width 26 height 11
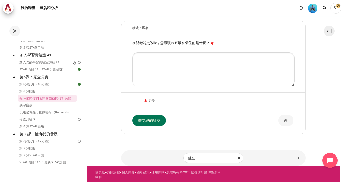
scroll to position [120, 0]
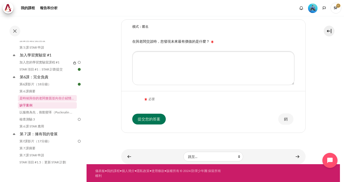
click at [41, 104] on link "缺字案例" at bounding box center [47, 105] width 59 height 6
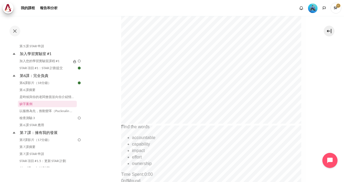
scroll to position [216, 0]
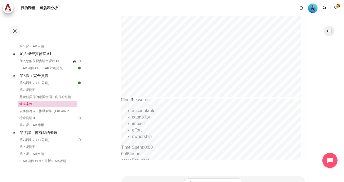
click at [30, 102] on link "缺字案例" at bounding box center [47, 104] width 59 height 6
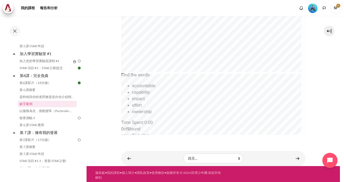
scroll to position [243, 0]
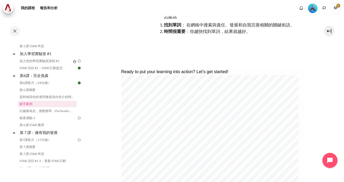
scroll to position [54, 0]
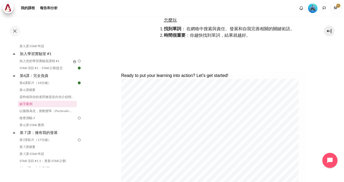
click at [209, 77] on div "Ready to put your learning into action? Let’s get started!" at bounding box center [210, 75] width 178 height 6
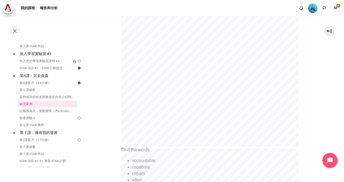
scroll to position [216, 0]
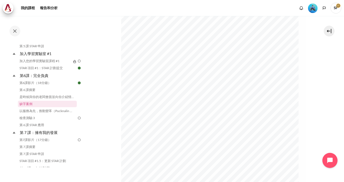
scroll to position [105, 0]
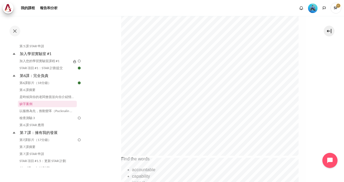
scroll to position [155, 0]
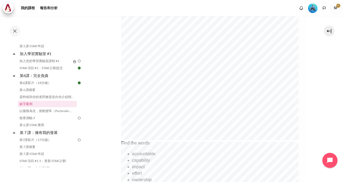
scroll to position [241, 0]
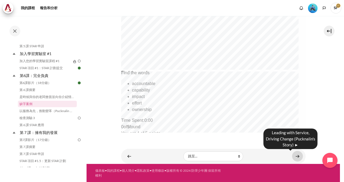
click at [292, 155] on link "內容" at bounding box center [297, 156] width 11 height 11
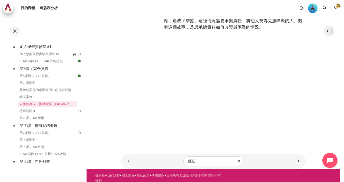
scroll to position [52, 0]
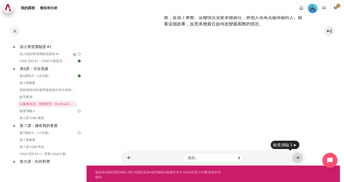
click at [292, 157] on link "內容" at bounding box center [297, 158] width 11 height 11
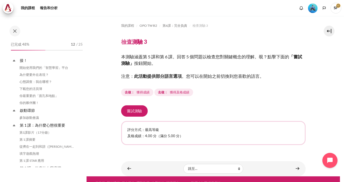
scroll to position [287, 0]
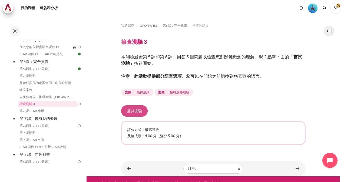
click at [141, 113] on button "嘗試測驗" at bounding box center [134, 110] width 26 height 11
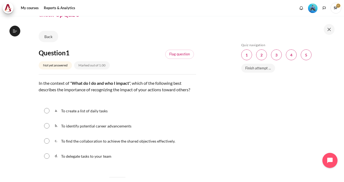
scroll to position [298, 0]
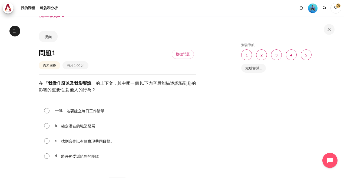
click at [65, 141] on span "找到合作以有效實現共同目標。" at bounding box center [87, 141] width 53 height 5
radio input "true"
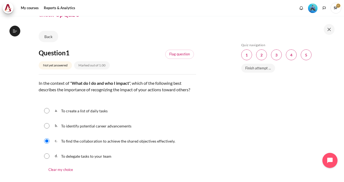
scroll to position [304, 0]
click at [49, 129] on input "Content" at bounding box center [46, 125] width 5 height 5
radio input "true"
click at [44, 148] on div "c. To find the collaboration to achieve the shared objectives effectively." at bounding box center [117, 141] width 157 height 14
click at [47, 144] on input "Content" at bounding box center [46, 140] width 5 height 5
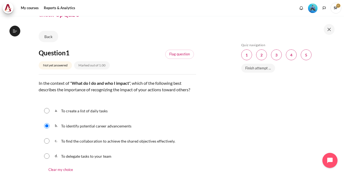
radio input "true"
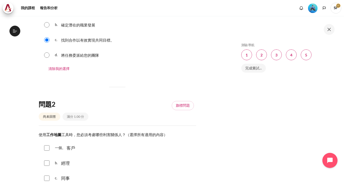
scroll to position [162, 0]
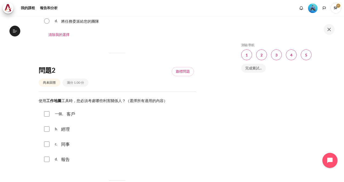
click at [48, 115] on input "Content" at bounding box center [46, 113] width 5 height 5
checkbox input "true"
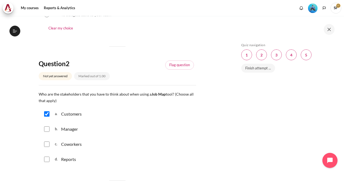
click at [46, 132] on input "Content" at bounding box center [46, 129] width 5 height 5
checkbox input "true"
click at [45, 147] on input "Content" at bounding box center [46, 144] width 5 height 5
checkbox input "true"
click at [48, 162] on input "Content" at bounding box center [46, 159] width 5 height 5
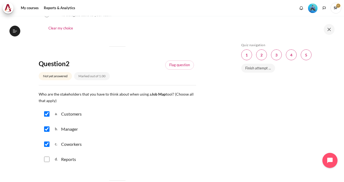
checkbox input "true"
click at [47, 117] on input "Content" at bounding box center [46, 113] width 5 height 5
checkbox input "false"
drag, startPoint x: 48, startPoint y: 167, endPoint x: 49, endPoint y: 158, distance: 8.2
click at [48, 162] on input "Content" at bounding box center [46, 159] width 5 height 5
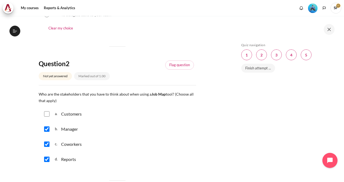
checkbox input "false"
click at [47, 117] on input "Content" at bounding box center [46, 113] width 5 height 5
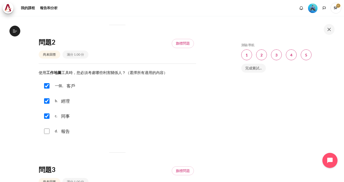
scroll to position [189, 0]
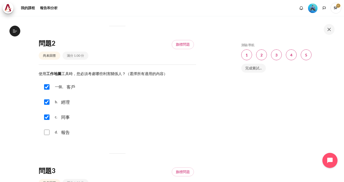
click at [46, 90] on input "Content" at bounding box center [46, 86] width 5 height 5
checkbox input "false"
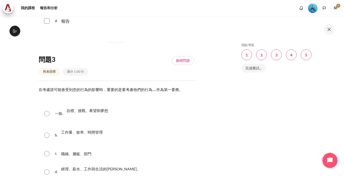
scroll to position [243, 0]
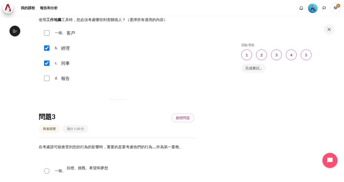
click at [47, 81] on input "Content" at bounding box center [46, 78] width 5 height 5
checkbox input "true"
click at [49, 36] on input "Content" at bounding box center [46, 32] width 5 height 5
checkbox input "true"
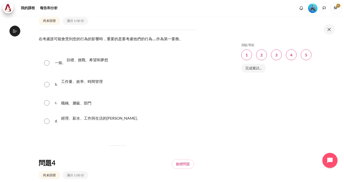
click at [47, 66] on input "Content" at bounding box center [46, 62] width 5 height 5
radio input "true"
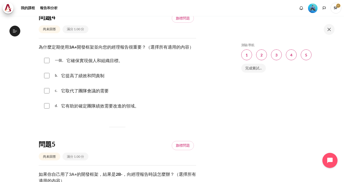
scroll to position [514, 0]
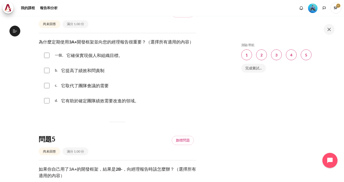
click at [43, 108] on div "d. 它有助於確定團隊績效需要改進的領域。" at bounding box center [117, 101] width 157 height 14
click at [45, 104] on input "Content" at bounding box center [46, 100] width 5 height 5
checkbox input "true"
click at [46, 88] on input "Content" at bounding box center [46, 85] width 5 height 5
click at [45, 88] on input "Content" at bounding box center [46, 85] width 5 height 5
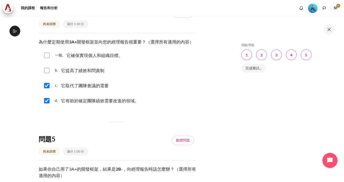
checkbox input "false"
click at [45, 73] on input "Content" at bounding box center [46, 70] width 5 height 5
checkbox input "false"
click at [45, 62] on div "一個。 它確保實現個人和組織目標。" at bounding box center [117, 55] width 157 height 14
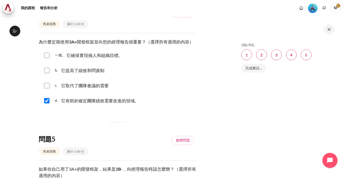
click at [48, 58] on input "Content" at bounding box center [46, 55] width 5 height 5
checkbox input "true"
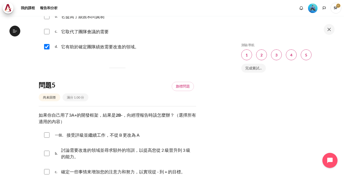
scroll to position [622, 0]
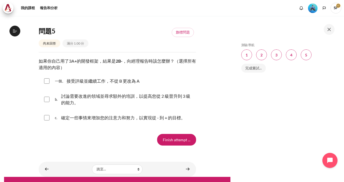
click at [90, 145] on div "Finish attempt ..." at bounding box center [117, 139] width 157 height 11
click at [45, 102] on input "Content" at bounding box center [46, 99] width 5 height 5
checkbox input "true"
click at [161, 145] on input "Finish attempt ..." at bounding box center [176, 139] width 39 height 11
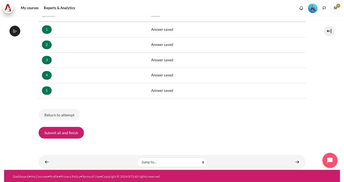
scroll to position [304, 0]
click at [75, 131] on button "Submit all and finish" at bounding box center [61, 132] width 45 height 11
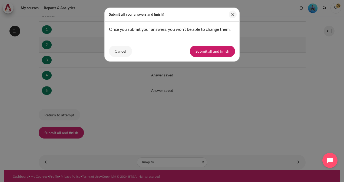
click at [198, 48] on button "Submit all and finish" at bounding box center [212, 51] width 45 height 11
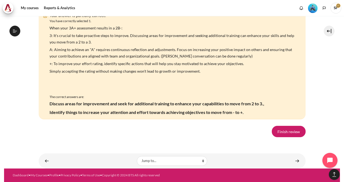
scroll to position [1107, 0]
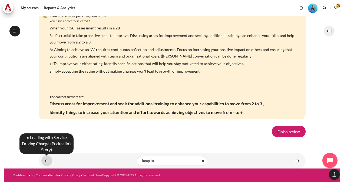
click at [47, 159] on link "Content" at bounding box center [46, 161] width 11 height 11
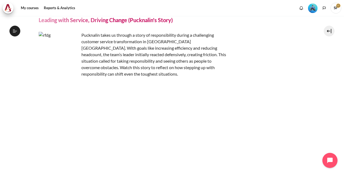
scroll to position [107, 0]
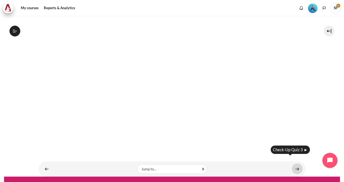
click at [294, 164] on link "Content" at bounding box center [297, 169] width 11 height 11
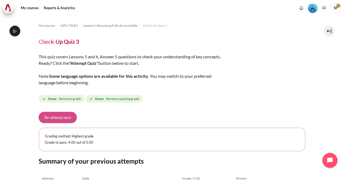
scroll to position [304, 0]
click at [61, 118] on button "Re-attempt quiz" at bounding box center [58, 117] width 38 height 11
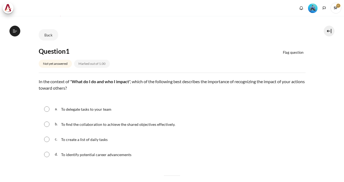
scroll to position [54, 0]
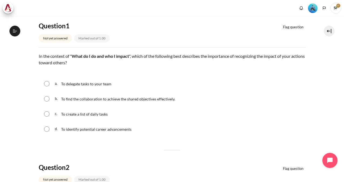
click at [123, 99] on span "To find the collaboration to achieve the shared objectives effectively." at bounding box center [118, 99] width 114 height 5
click at [45, 97] on input "Content" at bounding box center [46, 98] width 5 height 5
radio input "true"
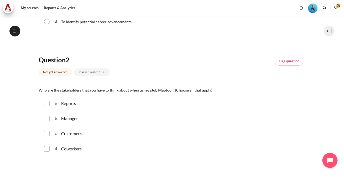
scroll to position [162, 0]
click at [45, 101] on input "Content" at bounding box center [46, 102] width 5 height 5
checkbox input "true"
click at [45, 118] on input "Content" at bounding box center [46, 117] width 5 height 5
checkbox input "true"
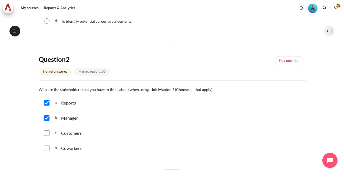
click at [48, 134] on input "Content" at bounding box center [46, 133] width 5 height 5
checkbox input "true"
click at [46, 147] on input "Content" at bounding box center [46, 148] width 5 height 5
checkbox input "true"
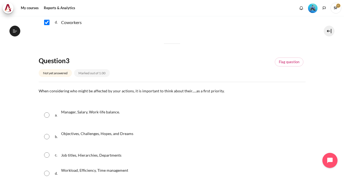
scroll to position [351, 0]
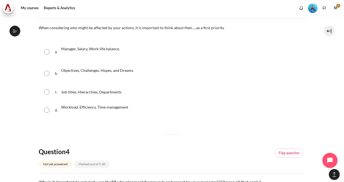
click at [44, 74] on div "b. Objectives, Challenges, Hopes, and Dreams" at bounding box center [172, 73] width 267 height 21
click at [46, 72] on input "Content" at bounding box center [46, 73] width 5 height 5
radio input "true"
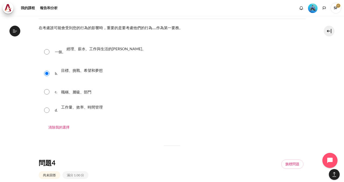
scroll to position [298, 0]
click at [46, 51] on input "內容" at bounding box center [46, 51] width 5 height 5
radio input "true"
click at [47, 111] on input "內容" at bounding box center [46, 110] width 5 height 5
radio input "true"
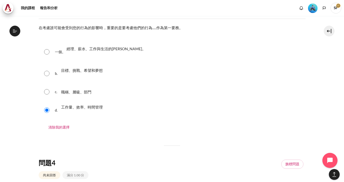
click at [48, 74] on input "內容" at bounding box center [46, 73] width 5 height 5
radio input "true"
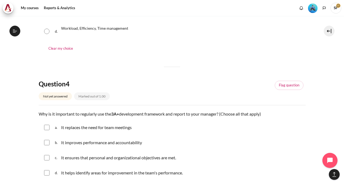
scroll to position [460, 0]
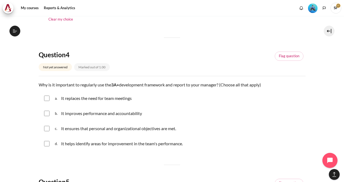
click at [45, 112] on input "Content" at bounding box center [46, 113] width 5 height 5
checkbox input "true"
click at [45, 125] on div "c. It ensures that personal and organizational objectives are met." at bounding box center [172, 129] width 267 height 14
click at [48, 128] on input "Content" at bounding box center [46, 128] width 5 height 5
checkbox input "true"
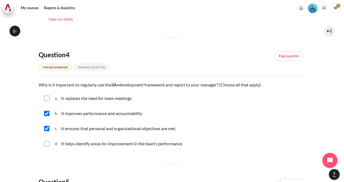
click at [46, 144] on input "Content" at bounding box center [46, 143] width 5 height 5
checkbox input "true"
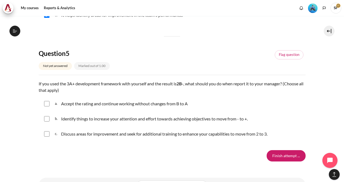
scroll to position [595, 0]
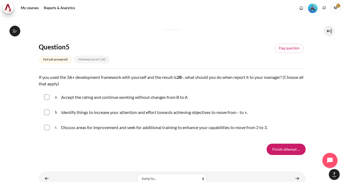
click at [46, 96] on input "Content" at bounding box center [46, 97] width 5 height 5
checkbox input "true"
click at [46, 111] on input "Content" at bounding box center [46, 112] width 5 height 5
checkbox input "true"
click at [45, 125] on input "Content" at bounding box center [46, 127] width 5 height 5
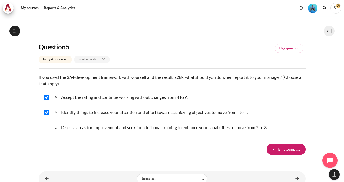
checkbox input "true"
click at [268, 152] on input "Finish attempt ..." at bounding box center [286, 149] width 39 height 11
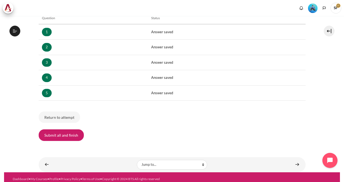
scroll to position [95, 0]
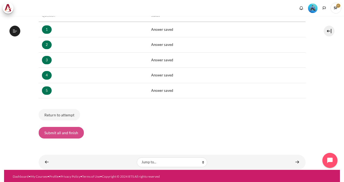
click at [69, 135] on button "Submit all and finish" at bounding box center [61, 132] width 45 height 11
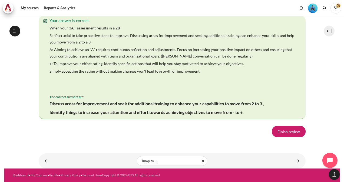
scroll to position [1146, 0]
click at [283, 132] on link "Finish review" at bounding box center [289, 131] width 34 height 11
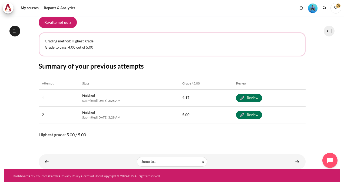
scroll to position [304, 0]
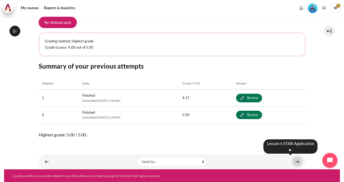
click at [297, 162] on link "Content" at bounding box center [297, 162] width 11 height 11
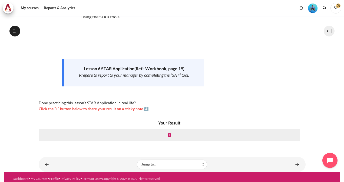
scroll to position [50, 0]
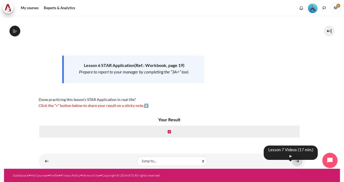
click at [292, 162] on link "Content" at bounding box center [297, 161] width 11 height 11
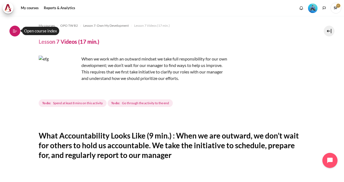
click at [14, 32] on icon at bounding box center [14, 31] width 5 height 5
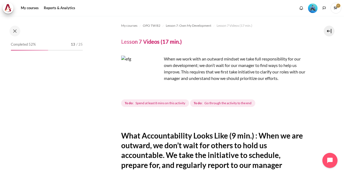
scroll to position [325, 0]
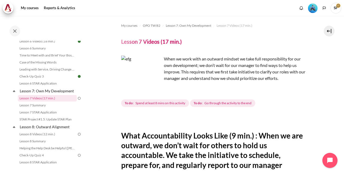
click at [314, 9] on img "Level #3" at bounding box center [312, 8] width 9 height 9
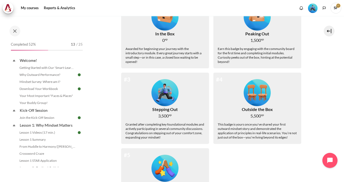
scroll to position [54, 0]
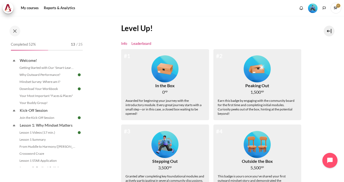
click at [137, 44] on link "Leaderboard" at bounding box center [141, 43] width 20 height 5
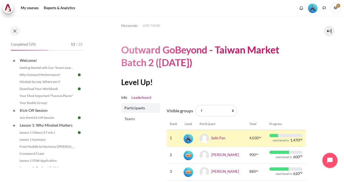
scroll to position [27, 0]
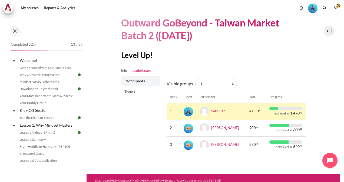
click at [133, 95] on link "Teams" at bounding box center [140, 92] width 39 height 10
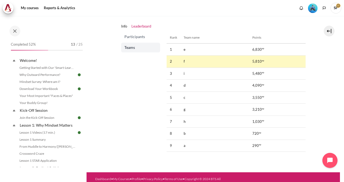
scroll to position [79, 0]
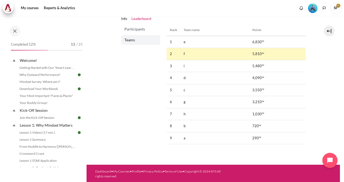
click at [135, 29] on span "Participants" at bounding box center [141, 28] width 34 height 5
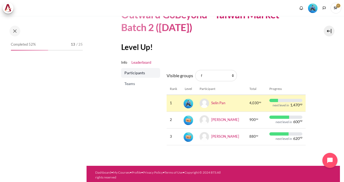
scroll to position [37, 0]
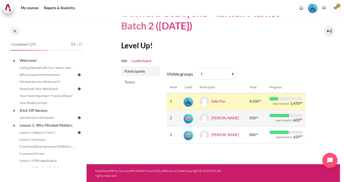
click at [190, 120] on img "Level #1" at bounding box center [188, 118] width 9 height 9
click at [216, 117] on link "[PERSON_NAME]" at bounding box center [225, 118] width 28 height 4
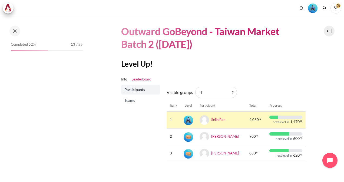
scroll to position [37, 0]
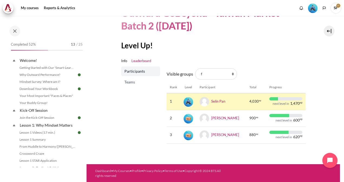
click at [130, 81] on span "Teams" at bounding box center [141, 81] width 34 height 5
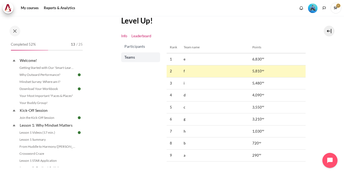
click at [124, 36] on link "Info" at bounding box center [124, 36] width 6 height 5
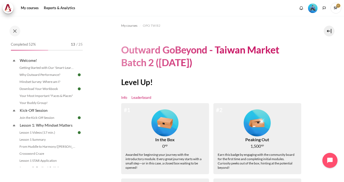
click at [139, 99] on link "Leaderboard" at bounding box center [141, 97] width 20 height 5
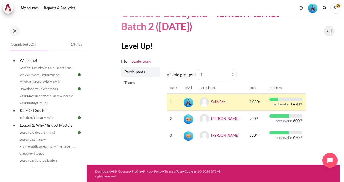
scroll to position [37, 0]
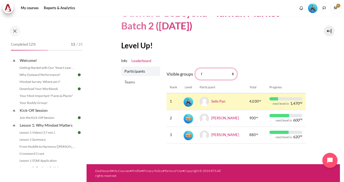
click at [232, 74] on select "All participants f 1 2 3 4 5 6 7 8 9 a b c d e g h i" at bounding box center [216, 73] width 42 height 11
select select "4970"
click at [195, 68] on select "All participants f 1 2 3 4 5 6 7 8 9 a b c d e g h i" at bounding box center [216, 73] width 42 height 11
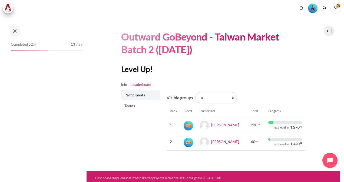
scroll to position [20, 0]
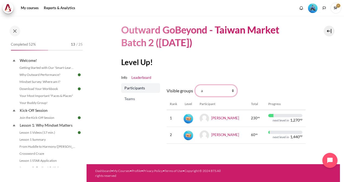
click at [232, 89] on select "All participants f 1 2 3 4 5 6 7 8 9 a b c d e g h i" at bounding box center [216, 90] width 42 height 11
select select "4971"
click at [195, 85] on select "All participants f 1 2 3 4 5 6 7 8 9 a b c d e g h i" at bounding box center [216, 90] width 42 height 11
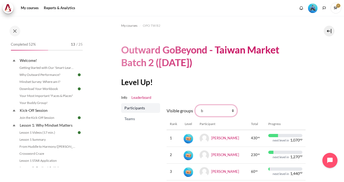
click at [232, 110] on select "All participants f 1 2 3 4 5 6 7 8 9 a b c d e g h i" at bounding box center [216, 110] width 42 height 11
select select "4972"
click at [195, 105] on select "All participants f 1 2 3 4 5 6 7 8 9 a b c d e g h i" at bounding box center [216, 110] width 42 height 11
click at [232, 109] on select "All participants f 1 2 3 4 5 6 7 8 9 a b c d e g h i" at bounding box center [216, 110] width 42 height 11
select select "4974"
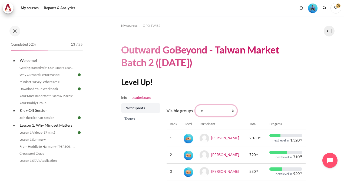
click at [195, 105] on select "All participants f 1 2 3 4 5 6 7 8 9 a b c d e g h i" at bounding box center [216, 110] width 42 height 11
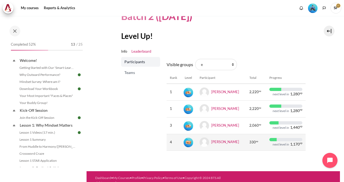
scroll to position [54, 0]
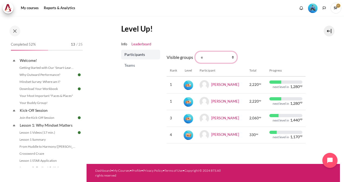
click at [232, 58] on select "All participants f 1 2 3 4 5 6 7 8 9 a b c d e g h i" at bounding box center [216, 57] width 42 height 11
select select "4975"
click at [195, 52] on select "All participants f 1 2 3 4 5 6 7 8 9 a b c d e g h i" at bounding box center [216, 57] width 42 height 11
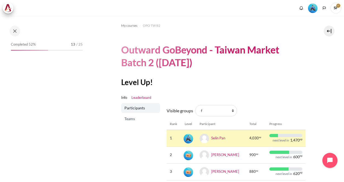
scroll to position [27, 0]
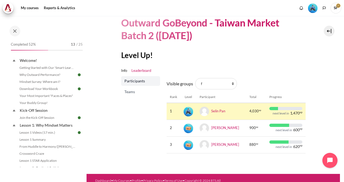
click at [135, 109] on div "Participants Teams" at bounding box center [140, 117] width 39 height 82
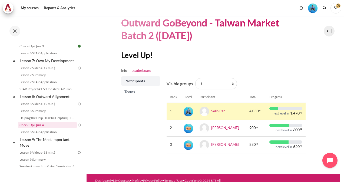
scroll to position [329, 0]
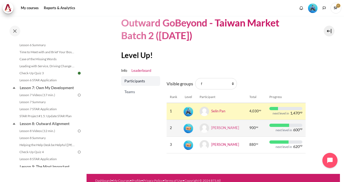
click at [217, 127] on link "[PERSON_NAME]" at bounding box center [225, 127] width 28 height 4
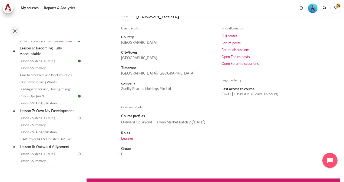
scroll to position [329, 0]
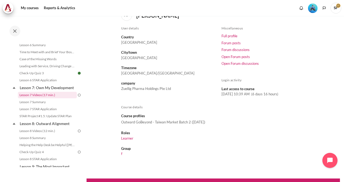
click at [56, 98] on link "Lesson 7 Videos (17 min.)" at bounding box center [47, 95] width 59 height 6
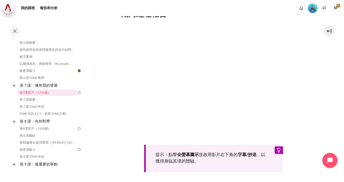
scroll to position [108, 0]
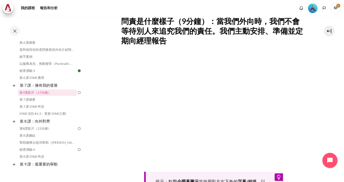
click at [213, 167] on div "提示：點擊 全螢幕圖示 並啟用影片右下角的 字幕/抄送 ，以獲得身臨其境的體驗。" at bounding box center [213, 127] width 184 height 144
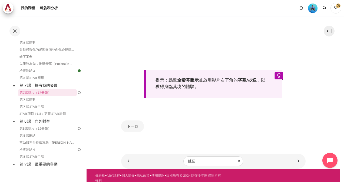
scroll to position [213, 0]
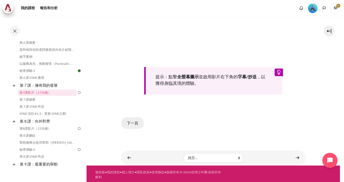
click at [135, 123] on button "下一頁" at bounding box center [132, 122] width 23 height 11
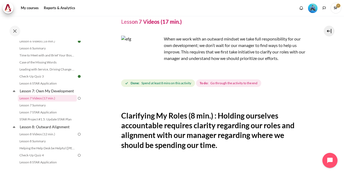
scroll to position [27, 0]
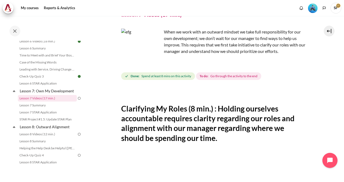
click at [313, 61] on section "My courses OPO TW B2 Lesson 7: Own My Development Lesson 7 Videos (17 min.) Les…" at bounding box center [213, 178] width 253 height 379
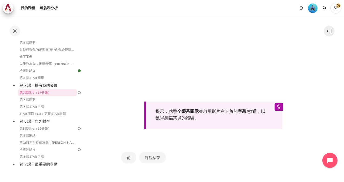
scroll to position [189, 0]
